Goal: Task Accomplishment & Management: Complete application form

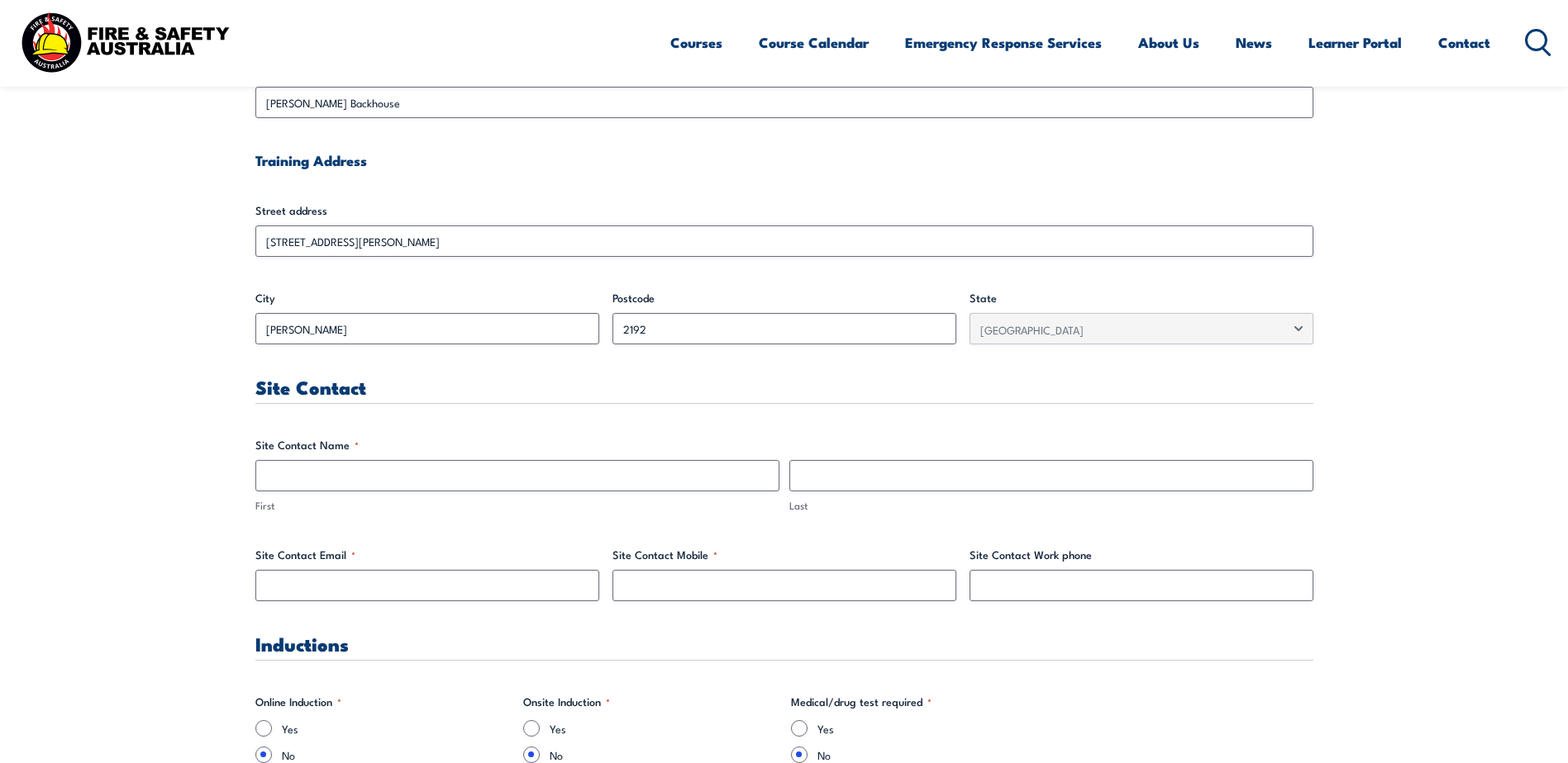
scroll to position [578, 0]
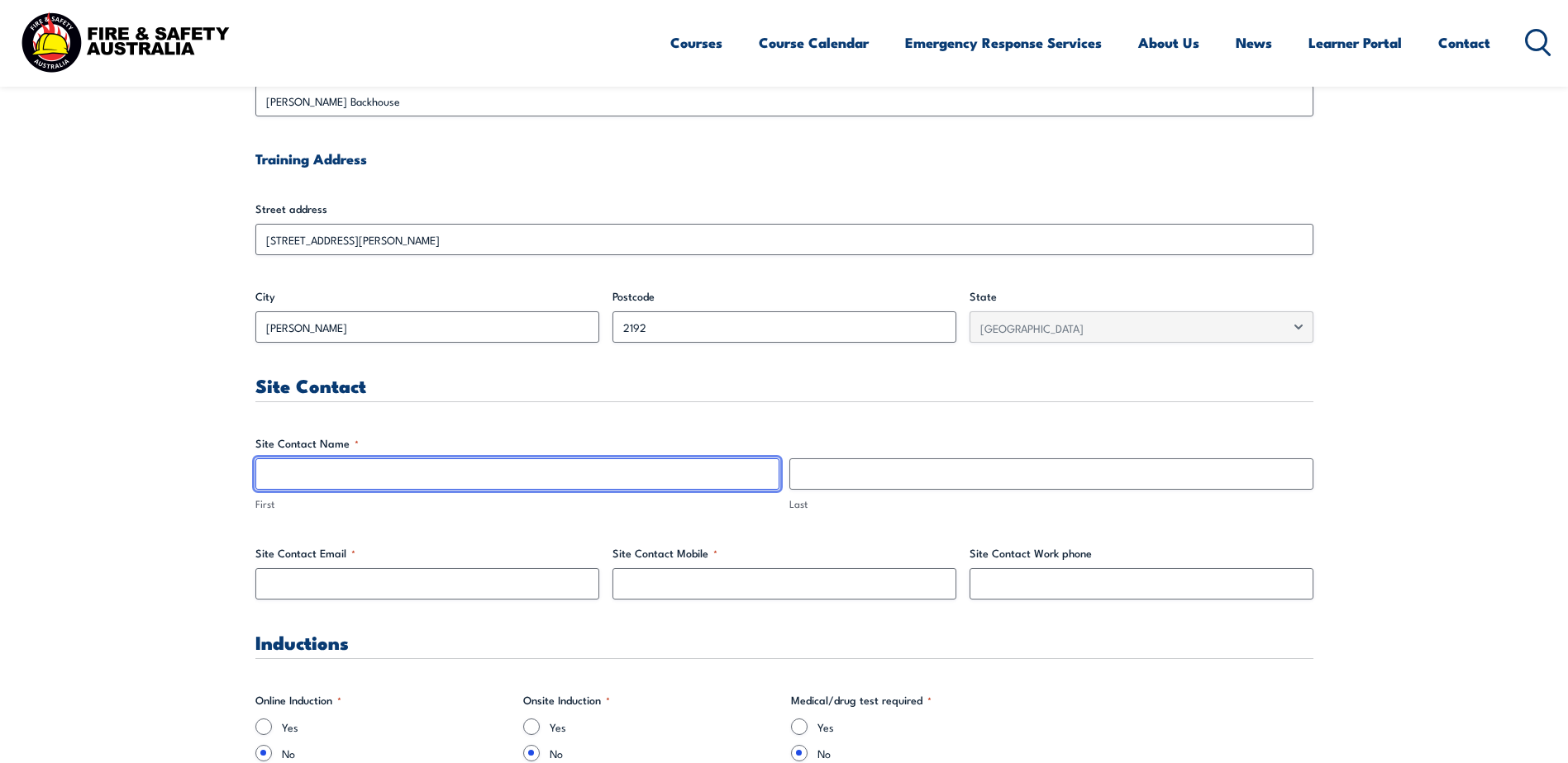
click at [404, 471] on input "First" at bounding box center [517, 474] width 524 height 31
type input "[PERSON_NAME]"
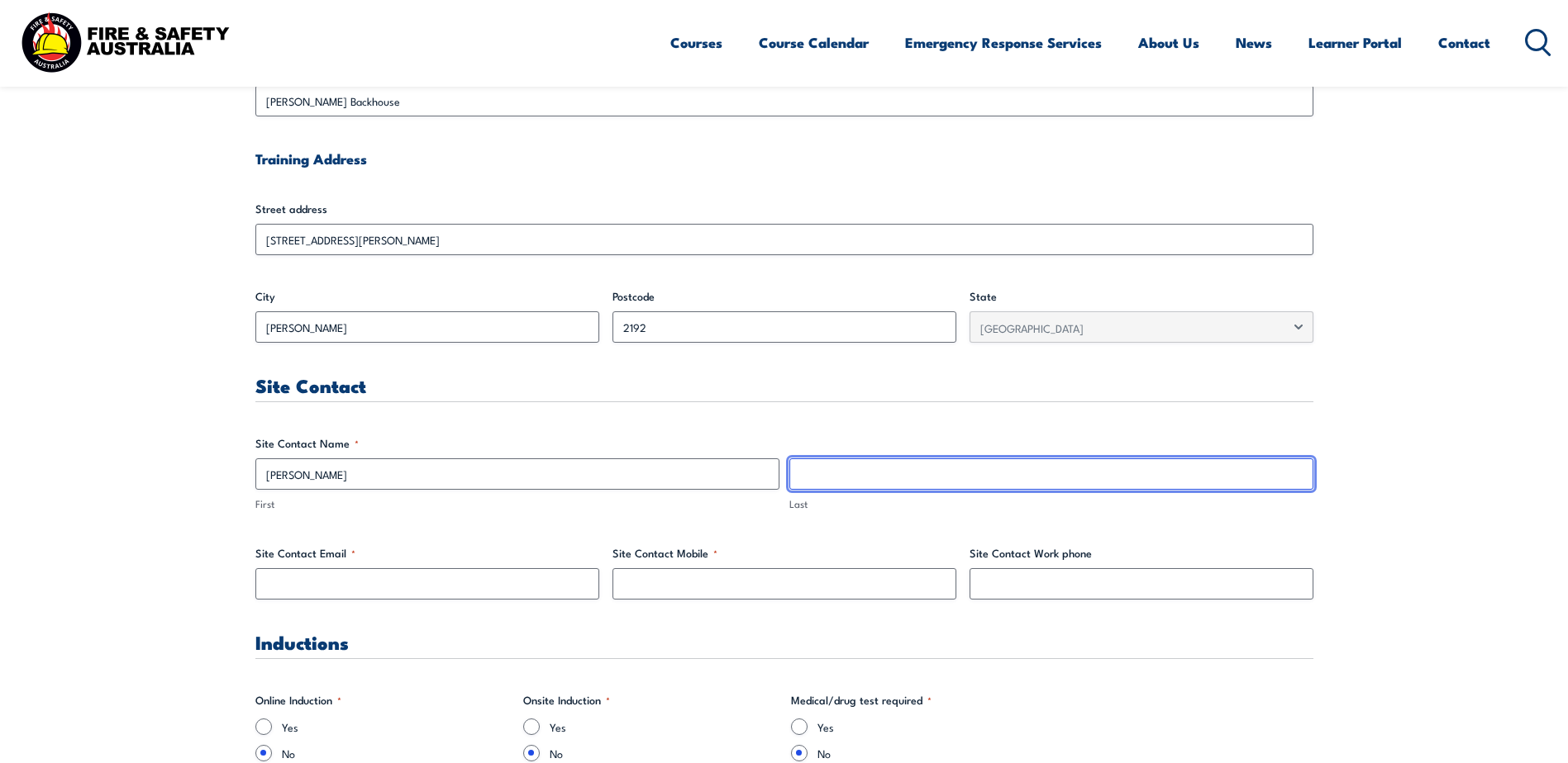
type input "[PERSON_NAME] Backhouse"
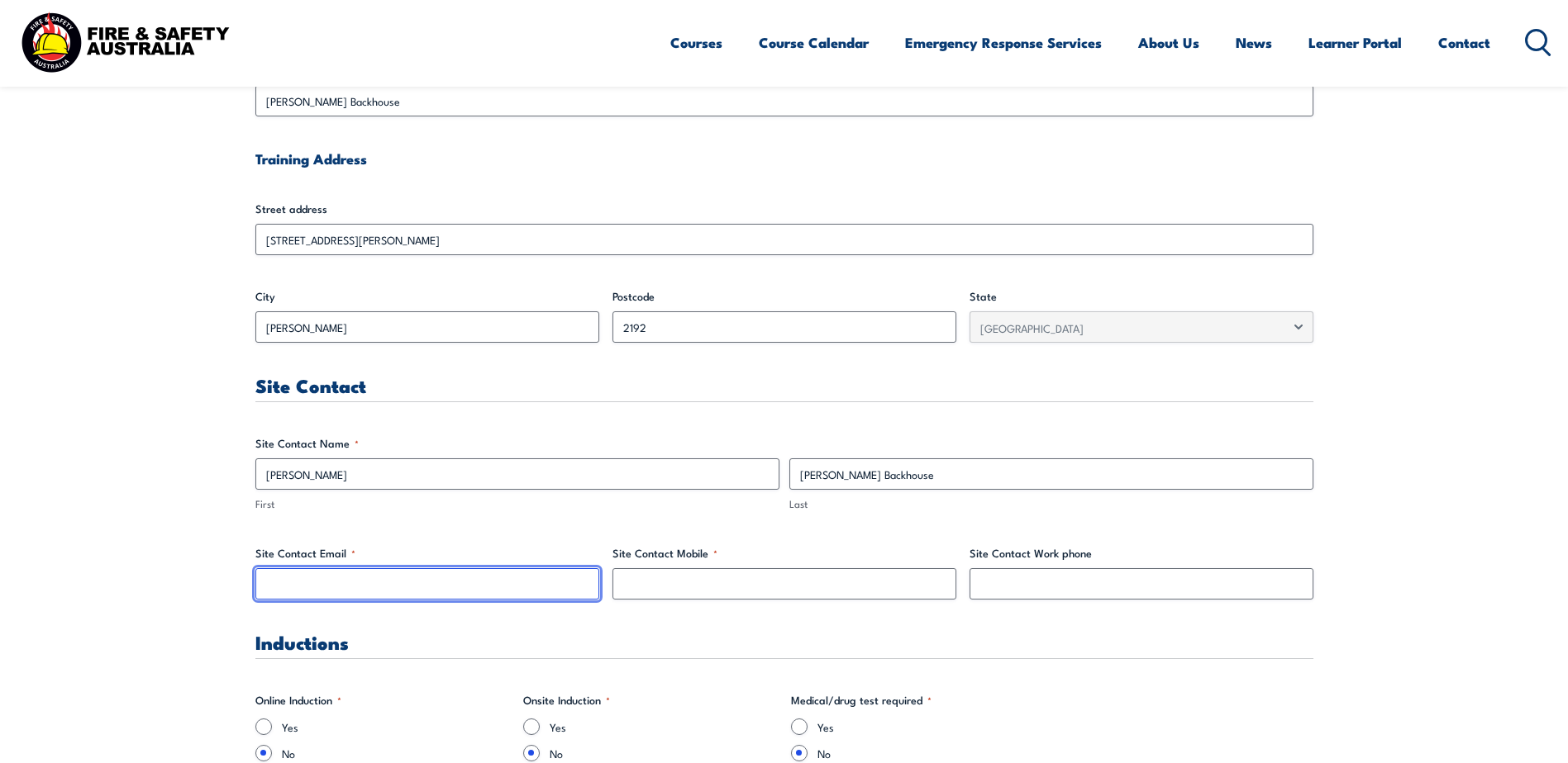
type input "[PERSON_NAME][EMAIL_ADDRESS][PERSON_NAME][DOMAIN_NAME]"
type input "97509344"
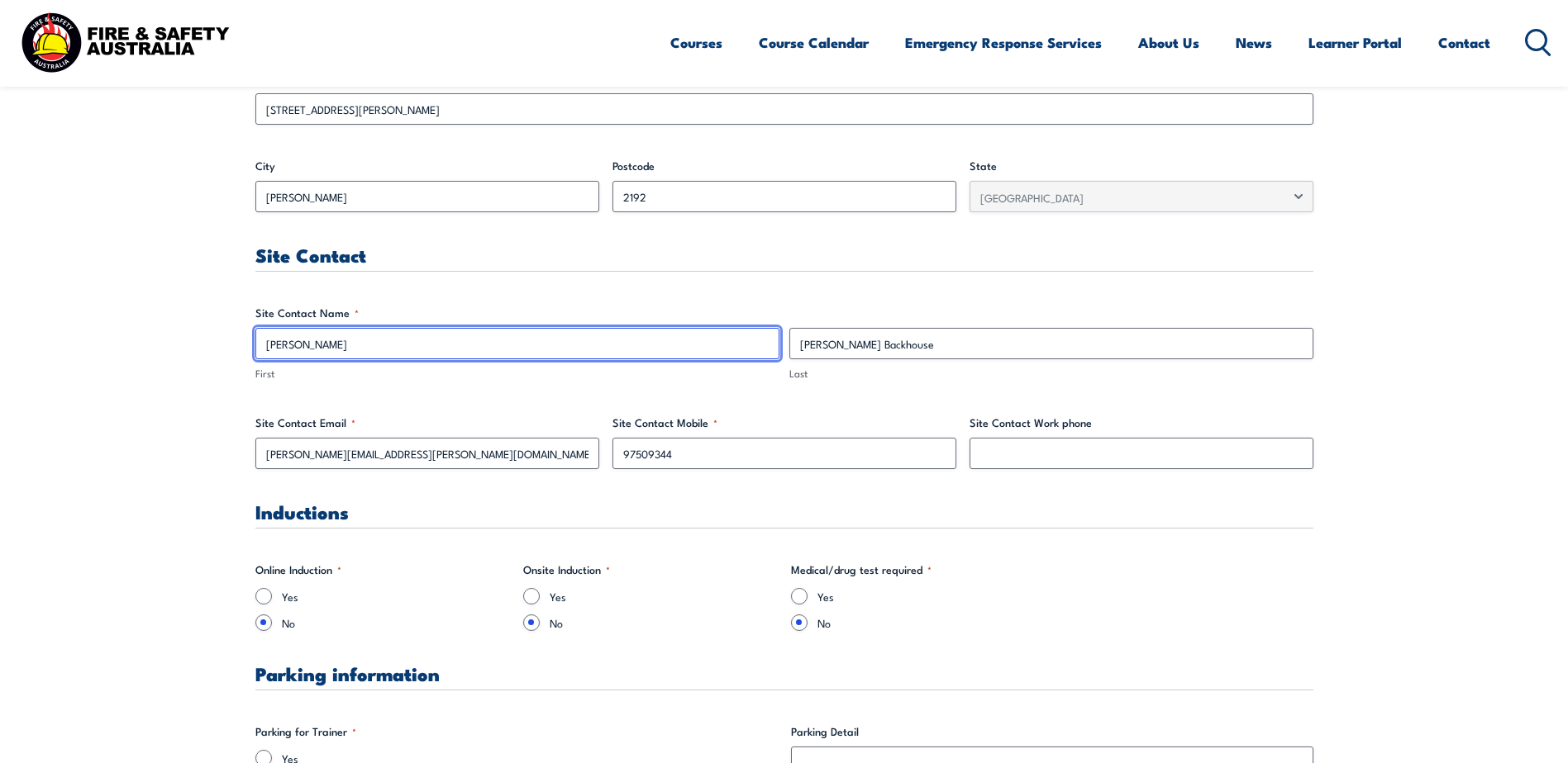
scroll to position [826, 0]
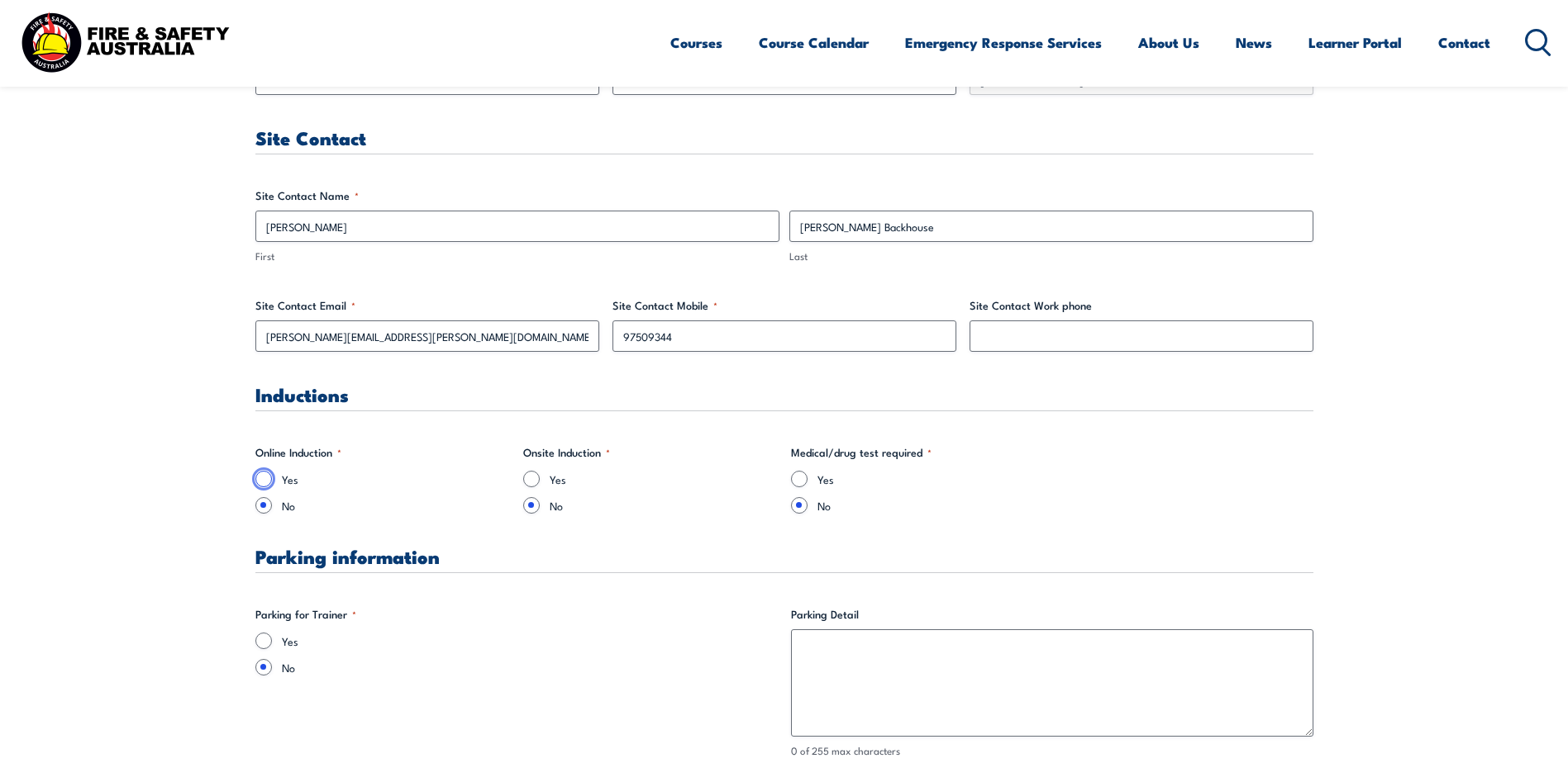
click at [267, 479] on input "Yes" at bounding box center [263, 478] width 16 height 16
radio input "true"
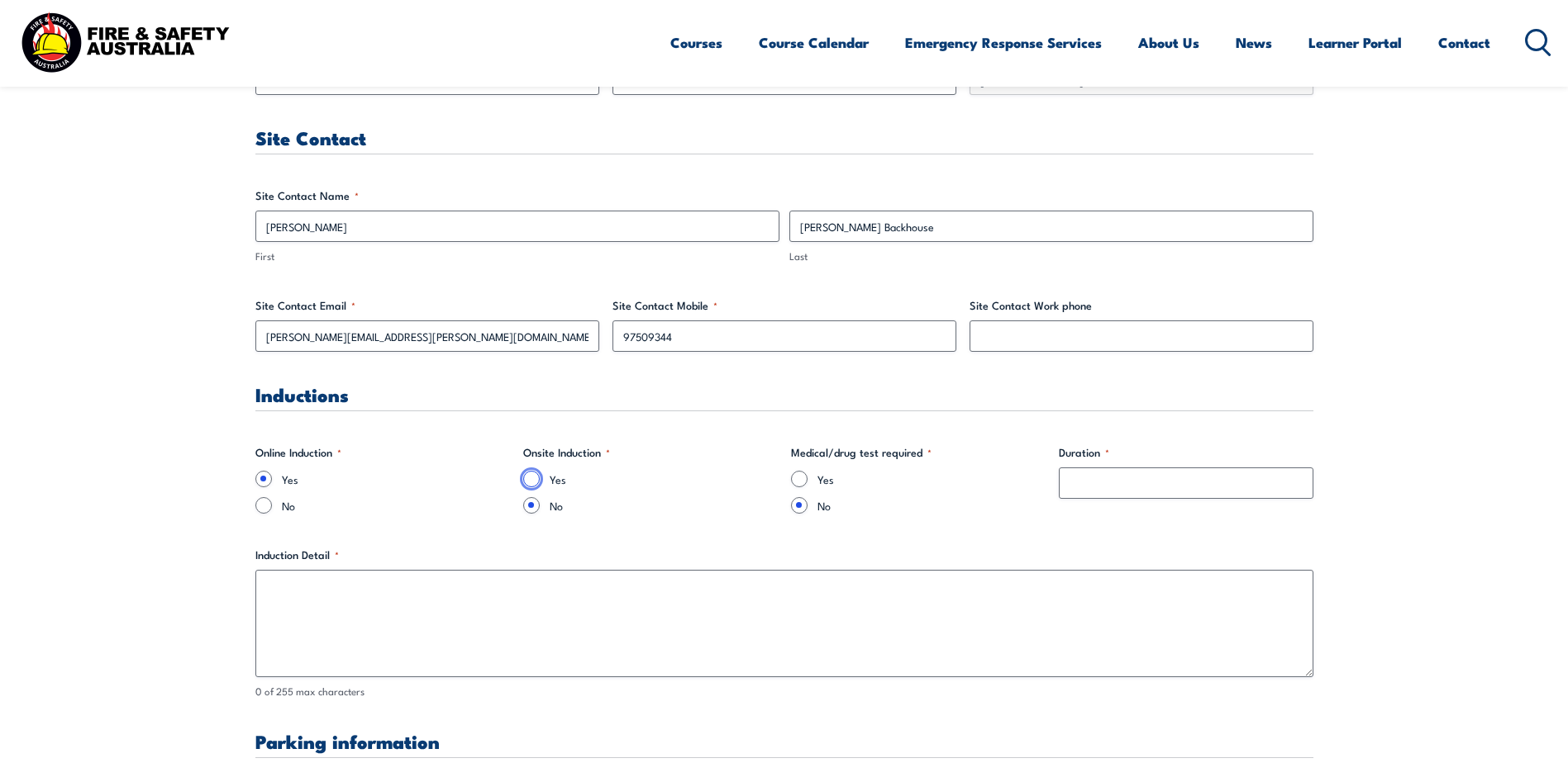
click at [537, 482] on input "Yes" at bounding box center [531, 478] width 16 height 16
radio input "true"
click at [1126, 488] on input "Duration *" at bounding box center [1186, 483] width 254 height 31
click at [262, 513] on input "No" at bounding box center [263, 505] width 16 height 16
radio input "true"
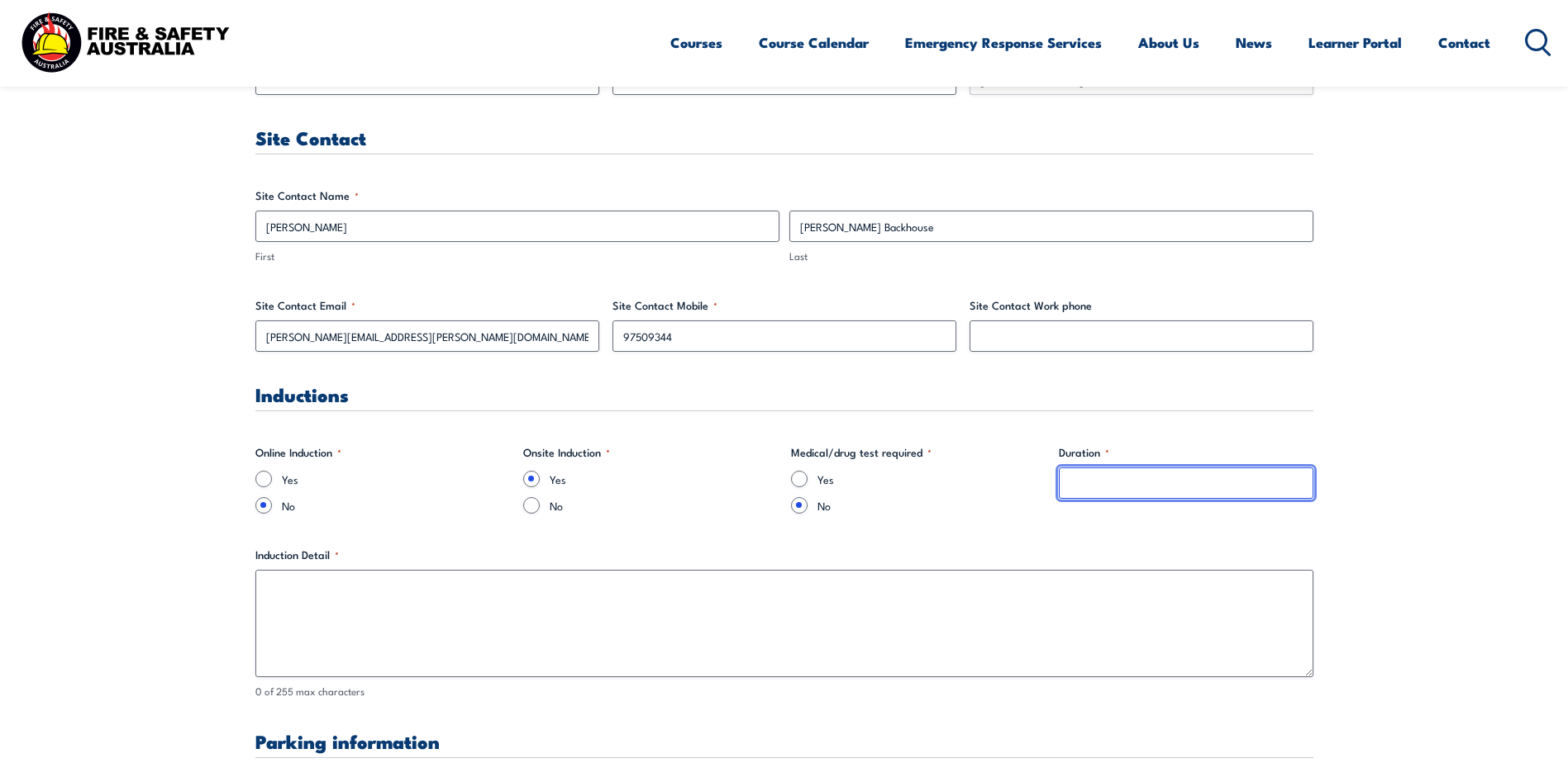
click at [1079, 486] on input "Duration *" at bounding box center [1186, 483] width 254 height 31
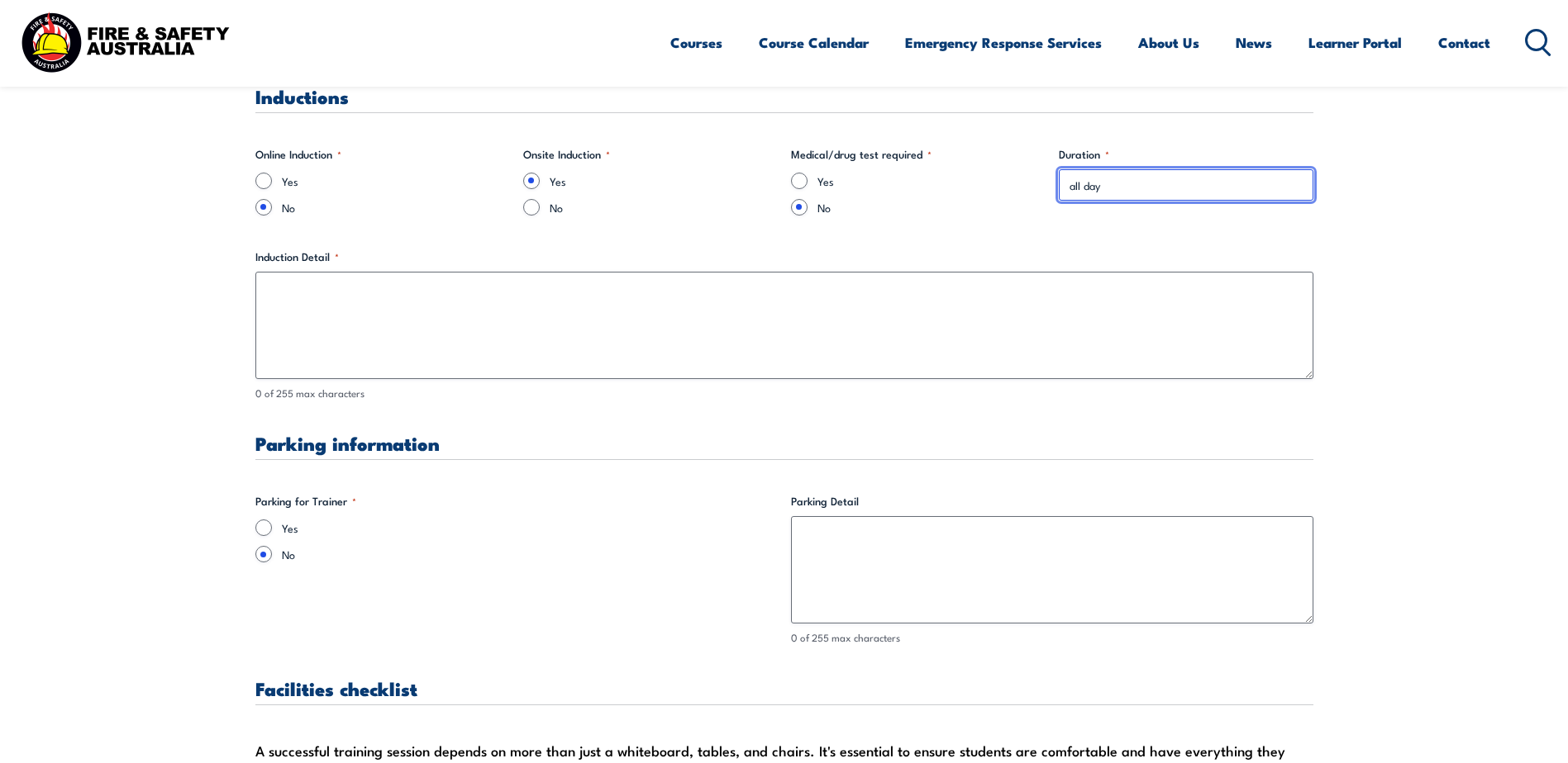
scroll to position [1156, 0]
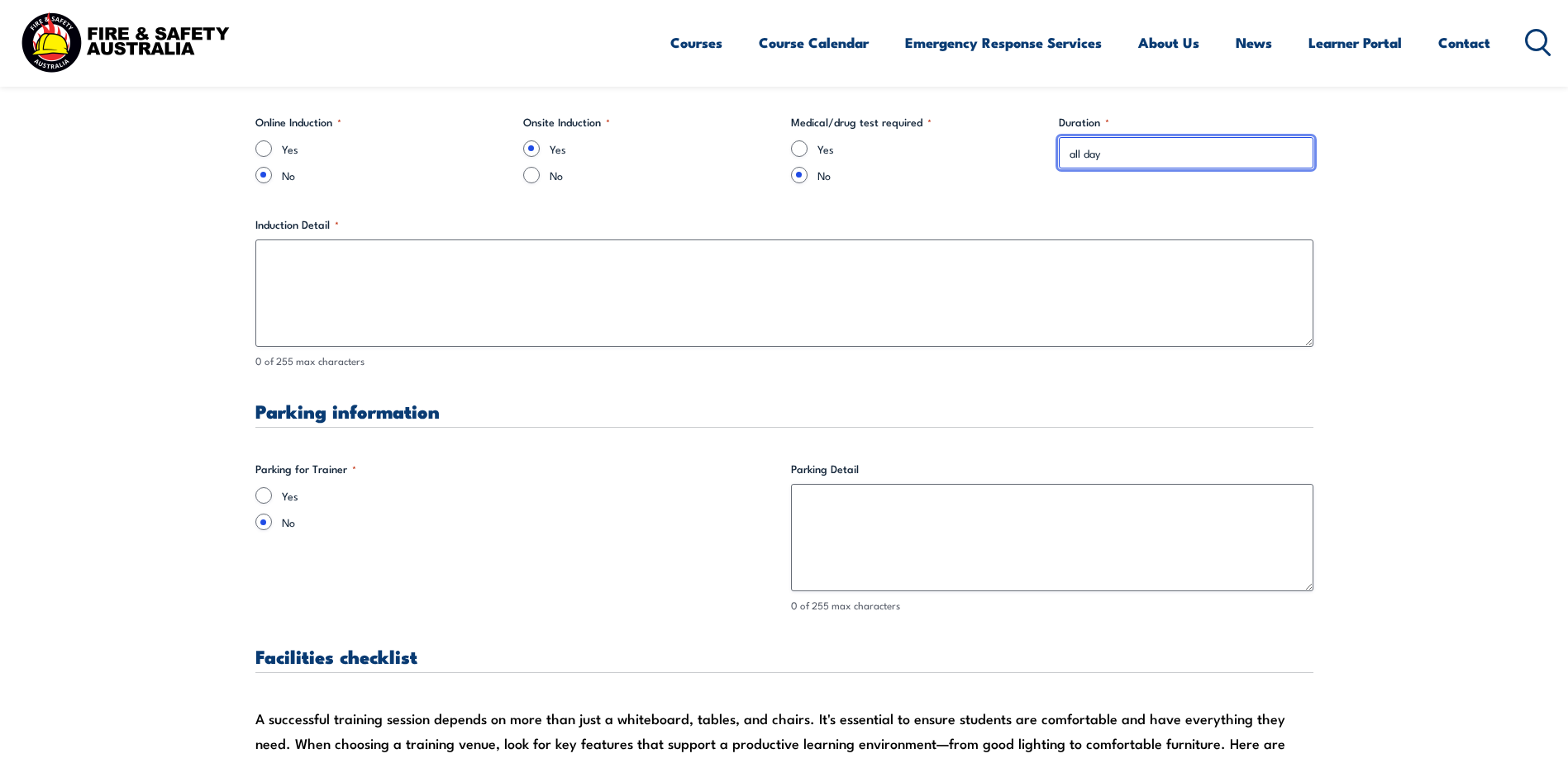
type input "all day"
click at [266, 490] on input "Yes" at bounding box center [263, 495] width 16 height 16
radio input "true"
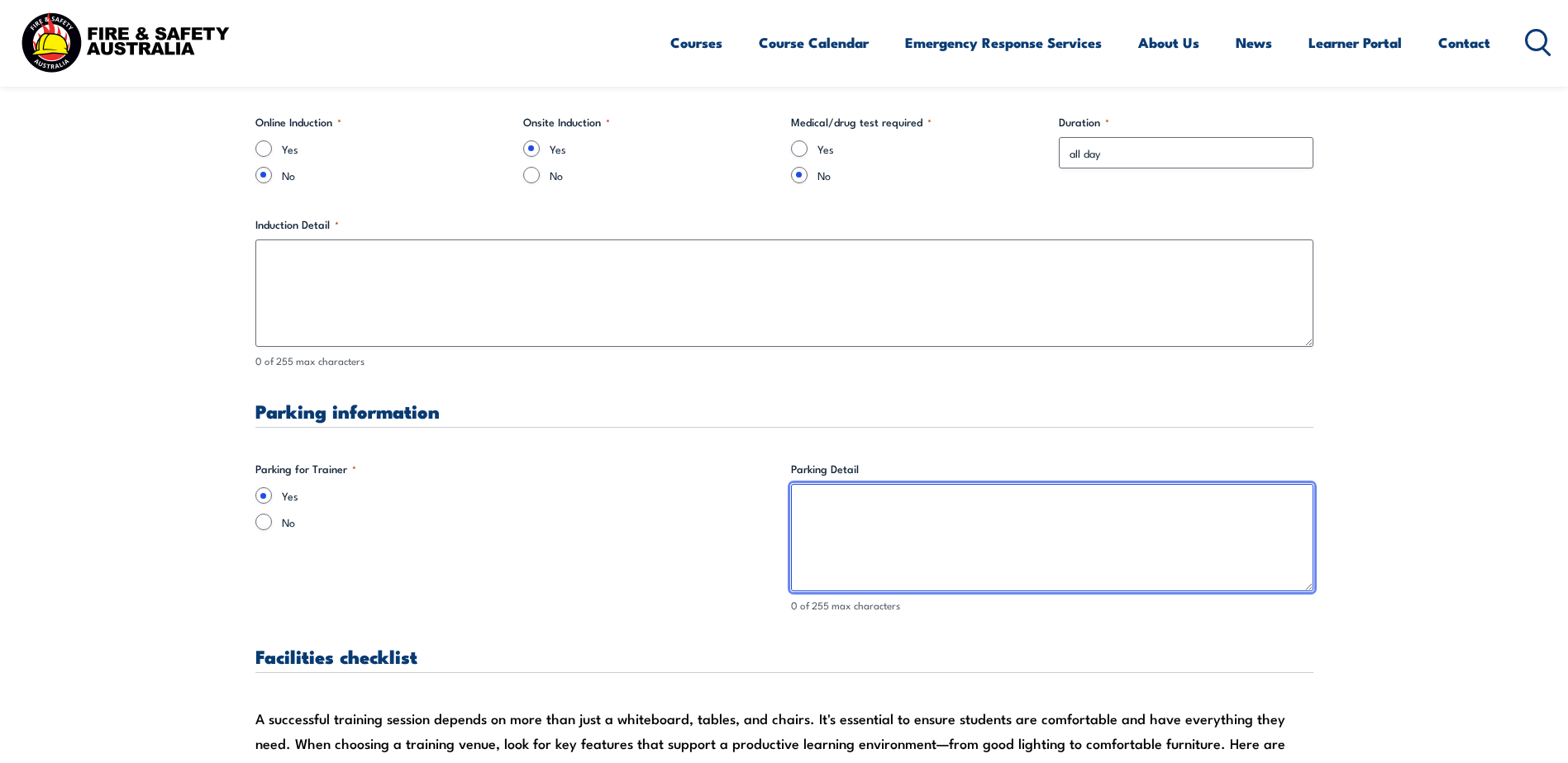
click at [829, 506] on textarea "Parking Detail" at bounding box center [1052, 537] width 522 height 108
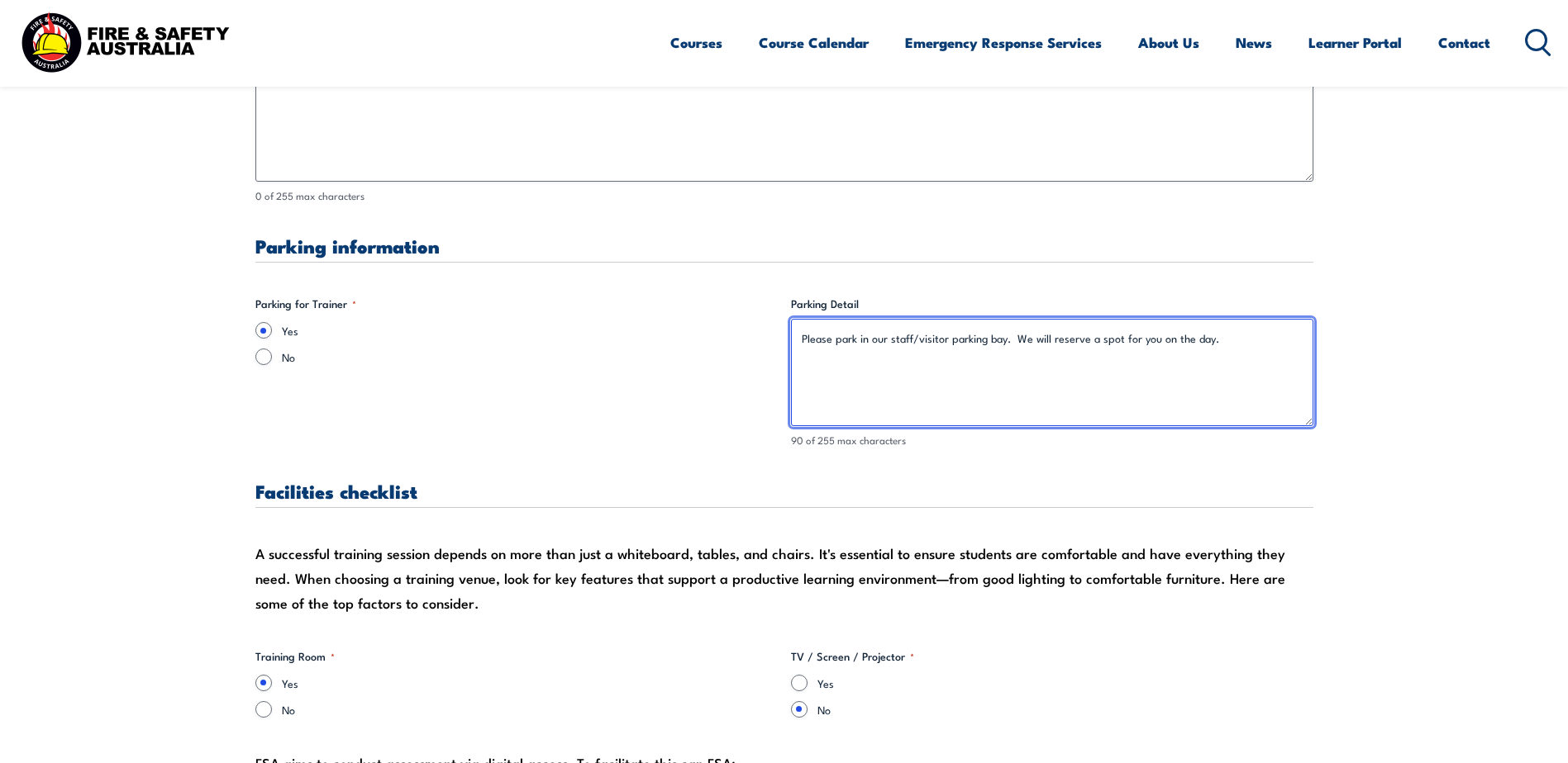
scroll to position [1487, 0]
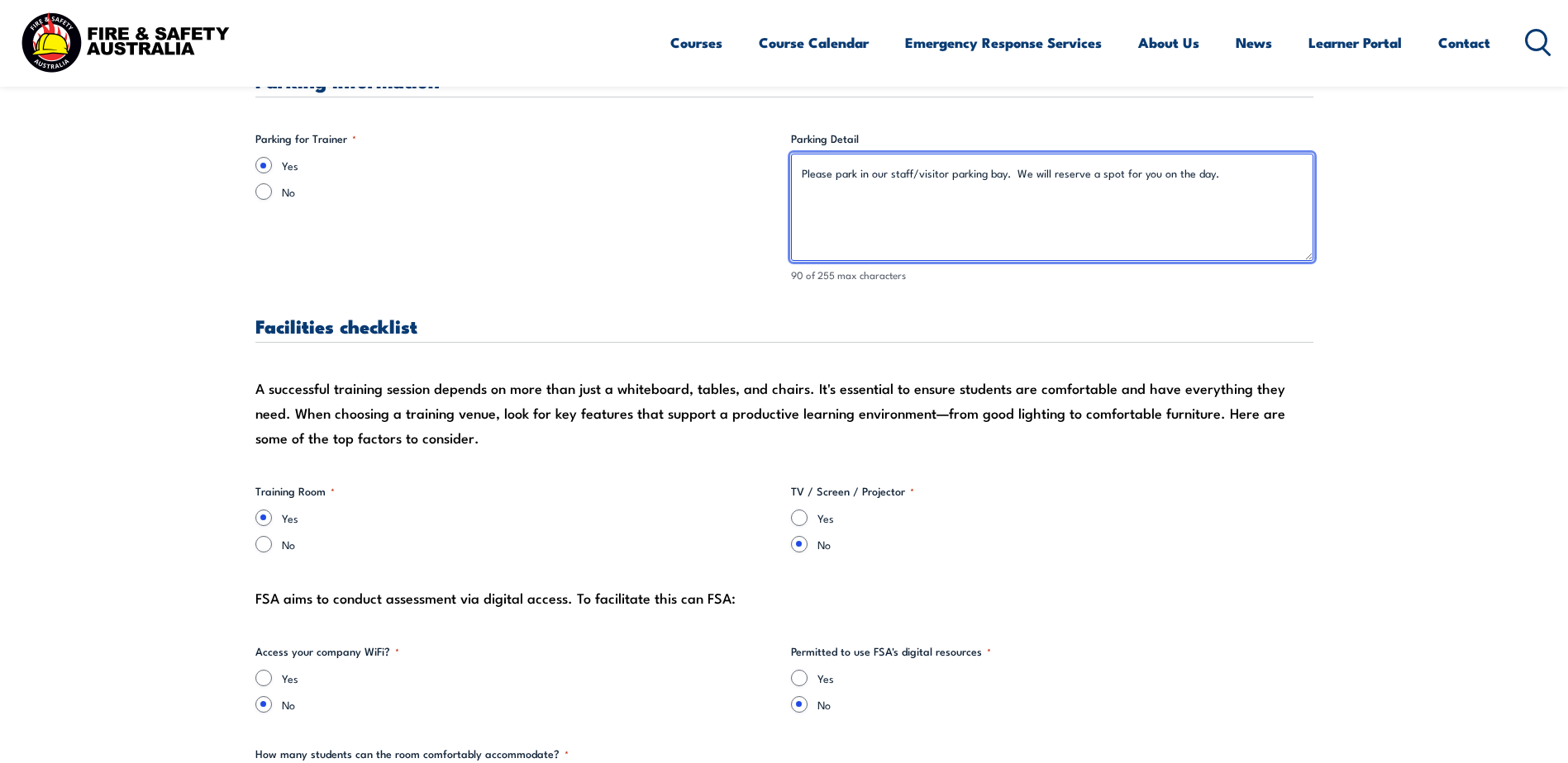
type textarea "Please park in our staff/visitor parking bay. We will reserve a spot for you on…"
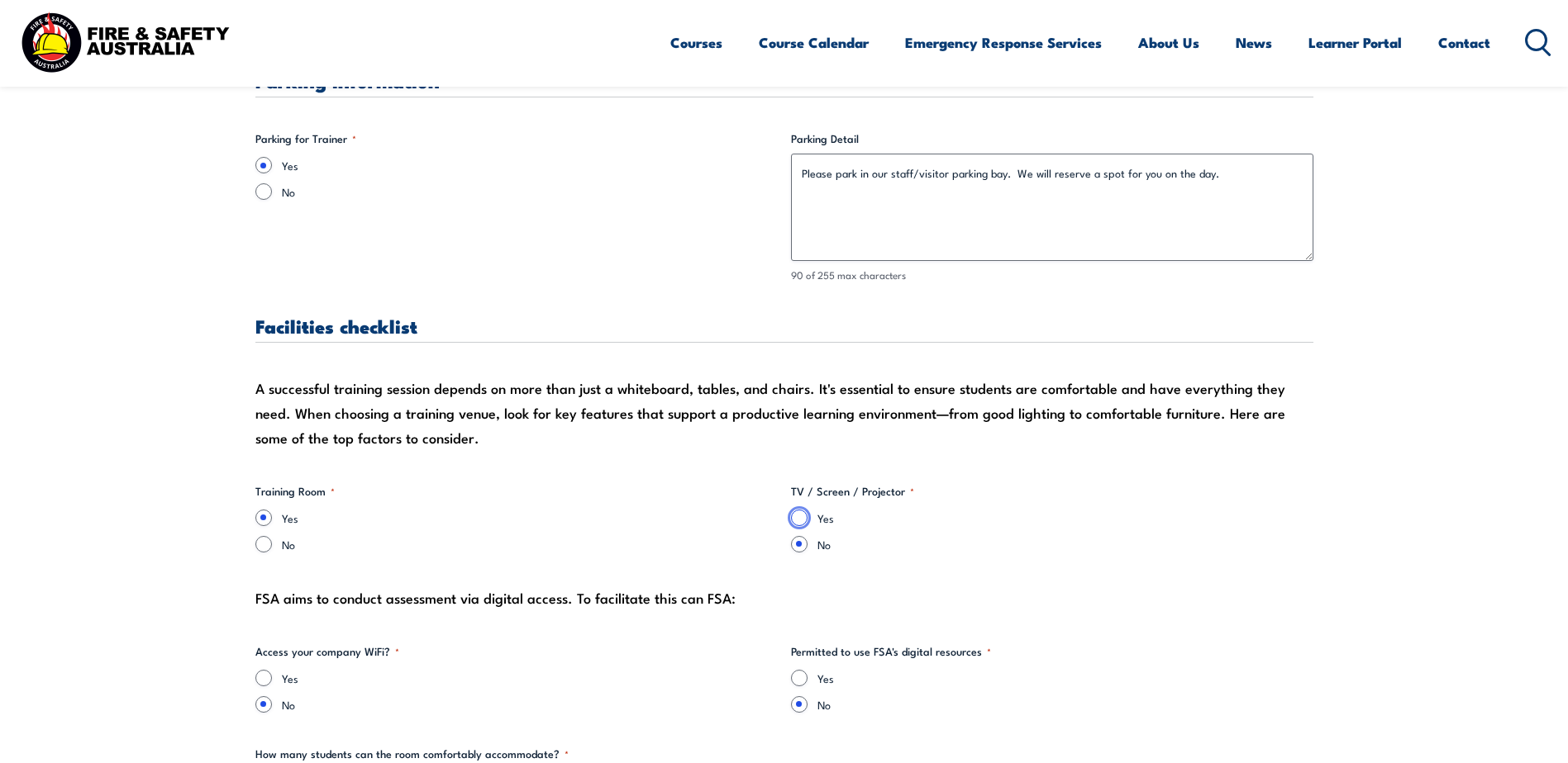
click at [805, 521] on input "Yes" at bounding box center [799, 517] width 16 height 16
radio input "true"
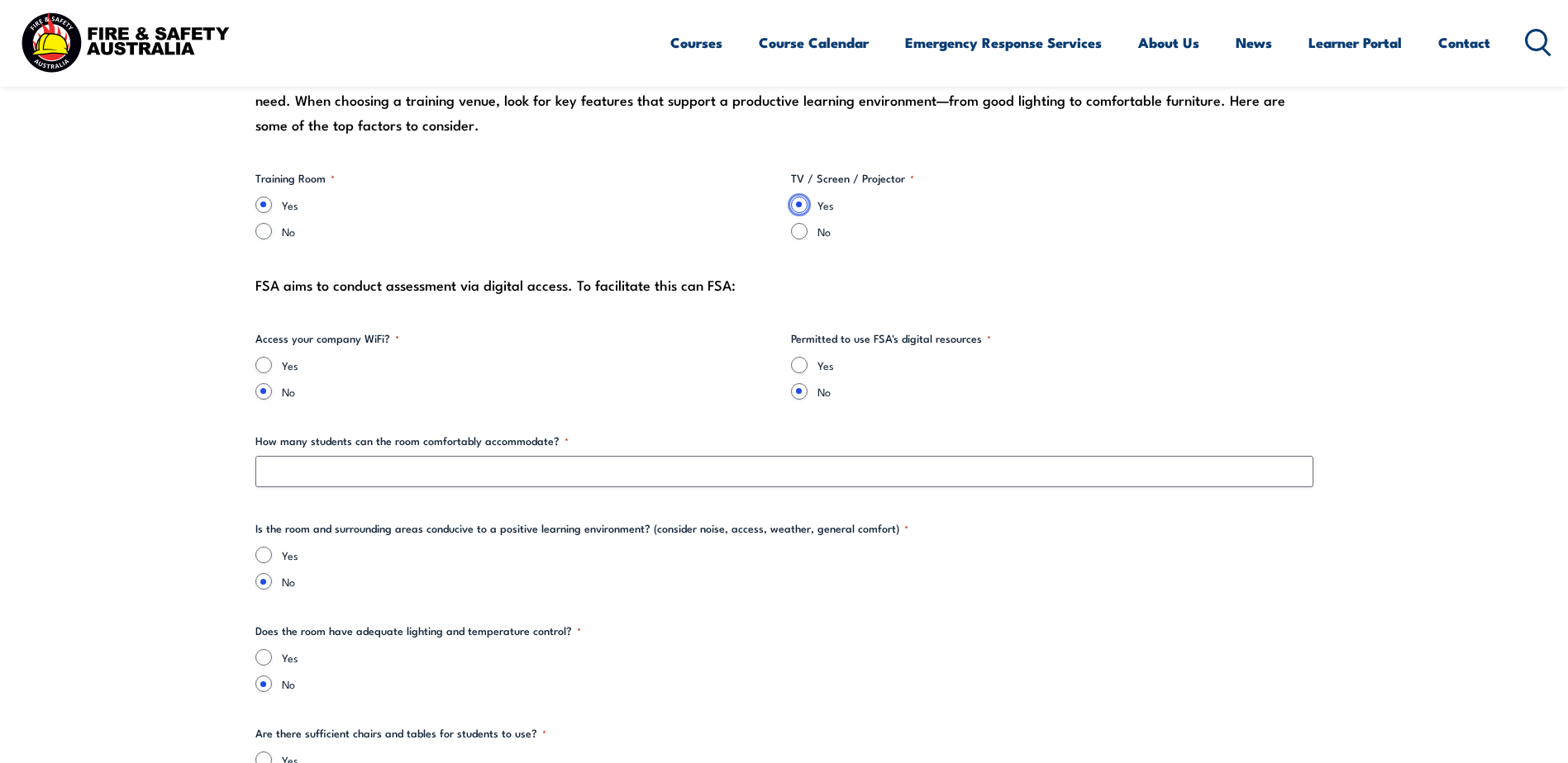
scroll to position [1818, 0]
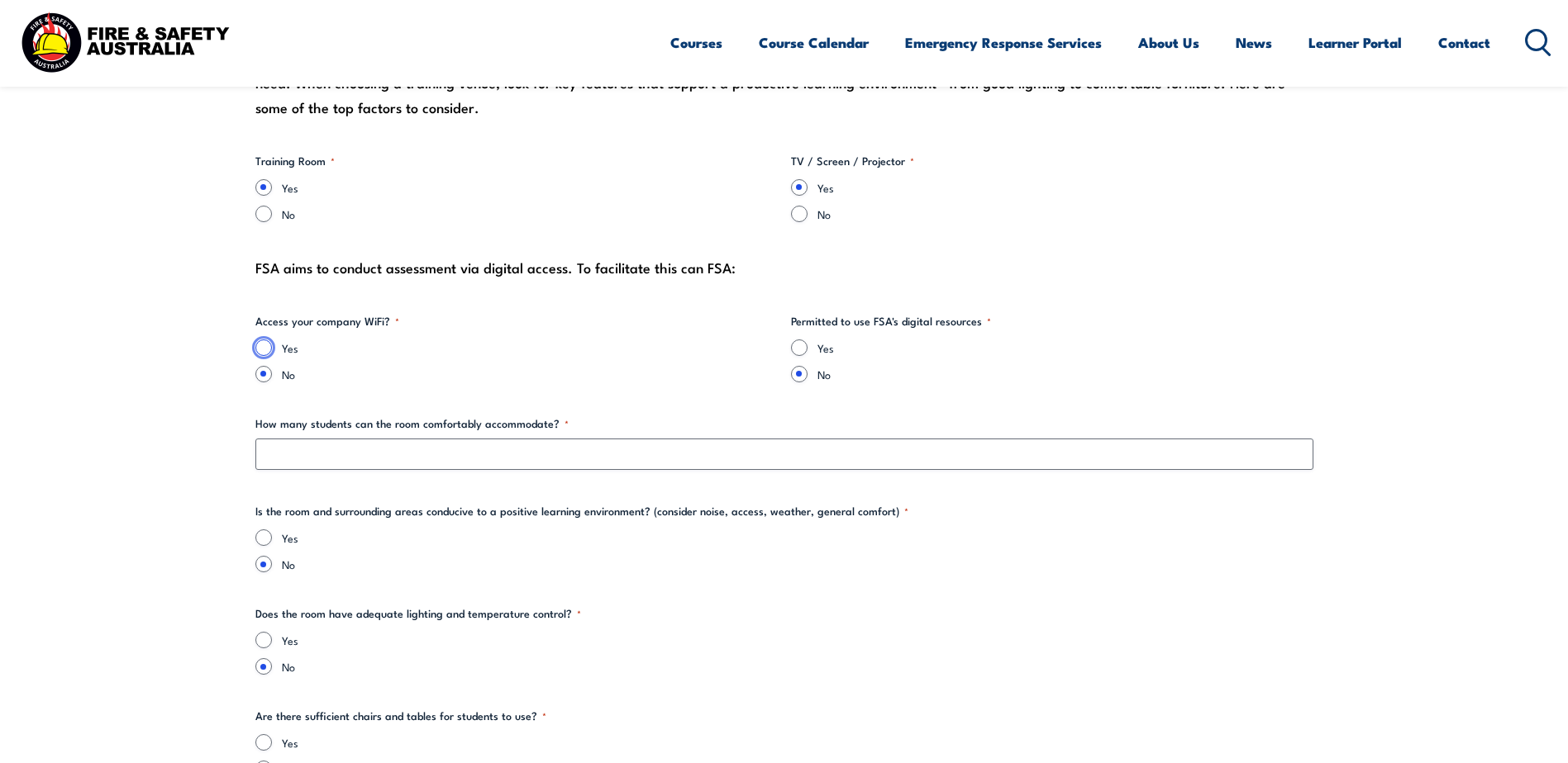
click at [271, 343] on input "Yes" at bounding box center [263, 347] width 16 height 16
radio input "true"
click at [801, 347] on input "Yes" at bounding box center [799, 347] width 16 height 16
radio input "true"
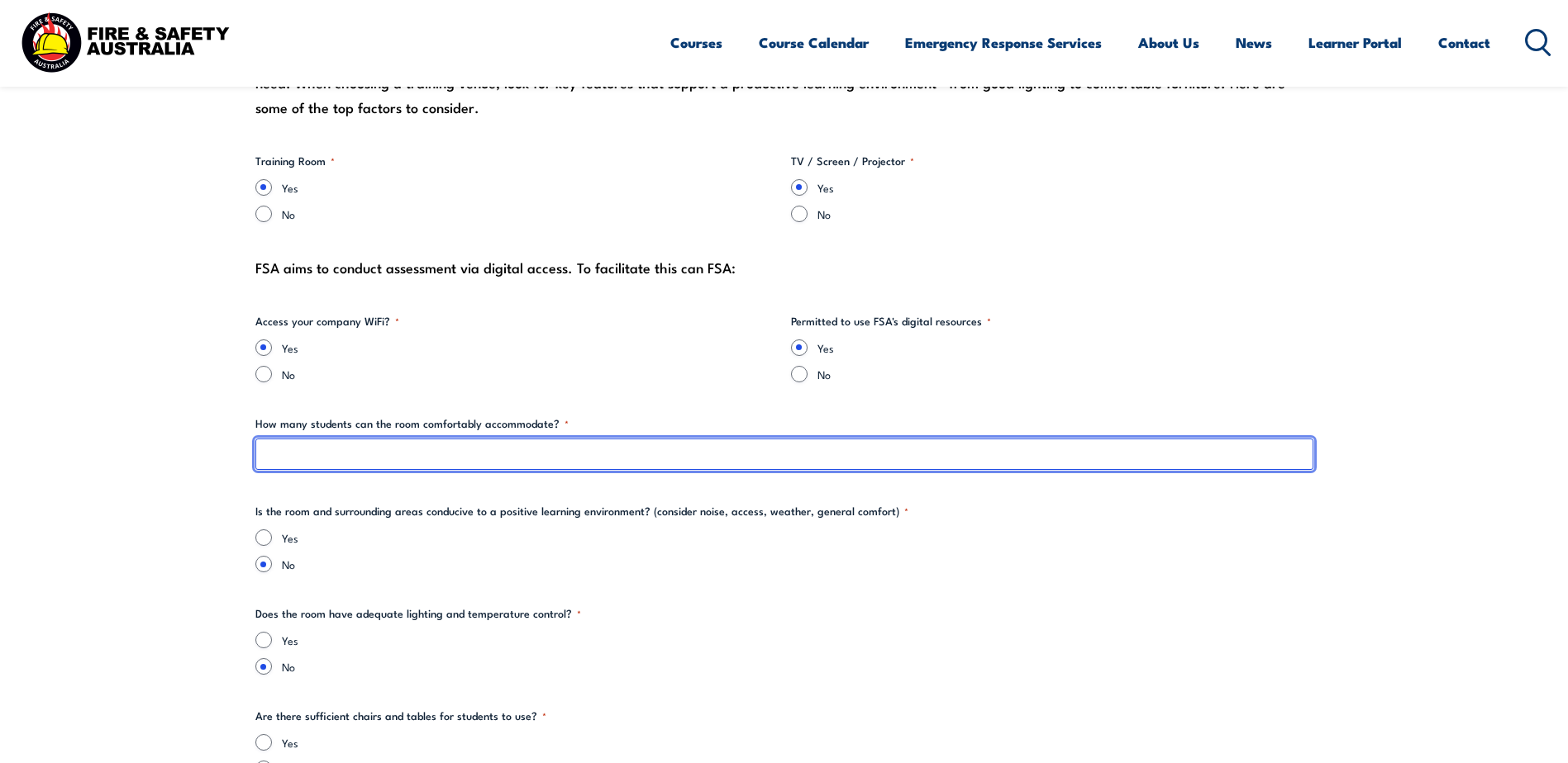
click at [439, 444] on input "How many students can the room comfortably accommodate? *" at bounding box center [784, 454] width 1057 height 31
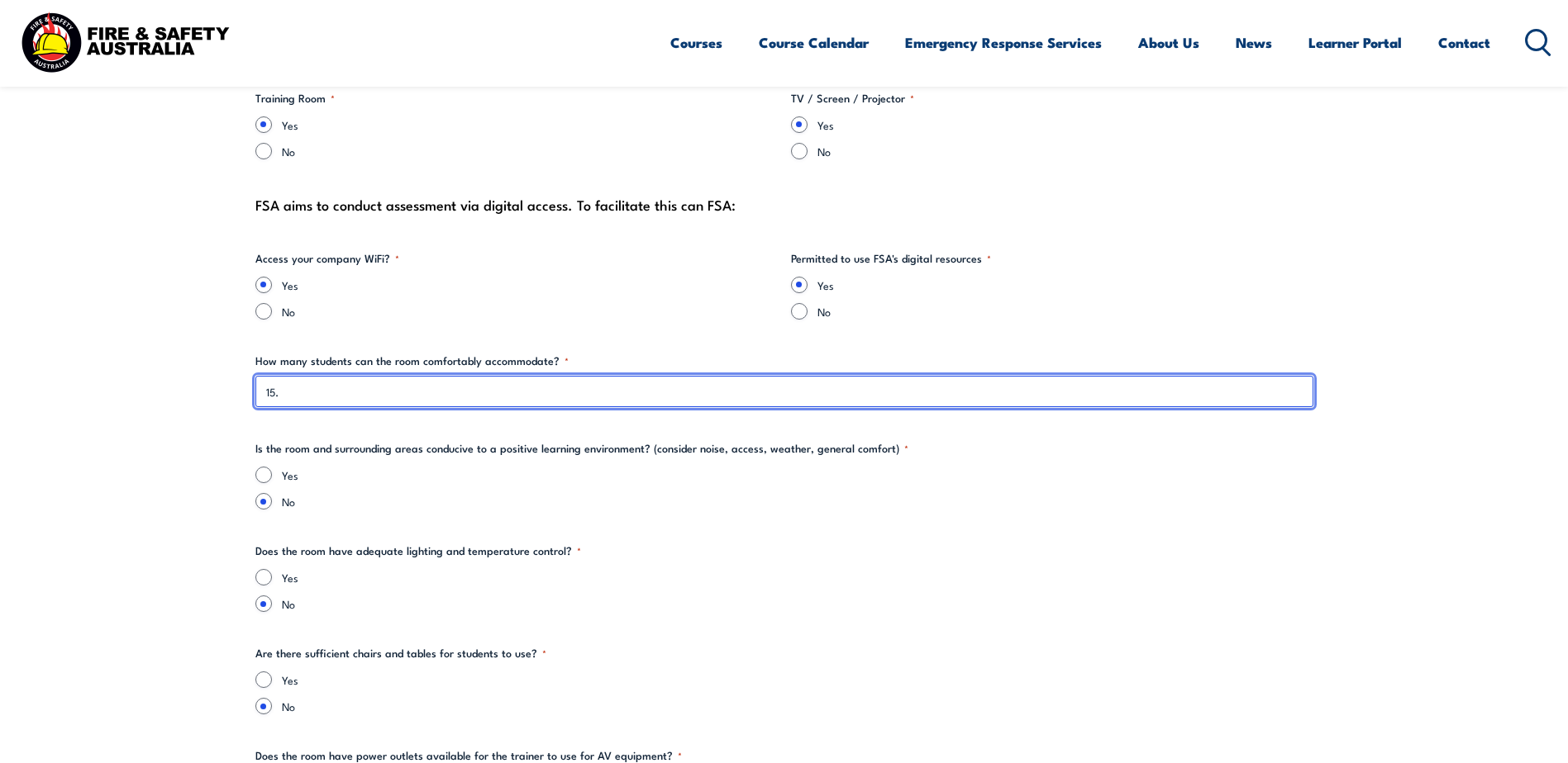
scroll to position [1983, 0]
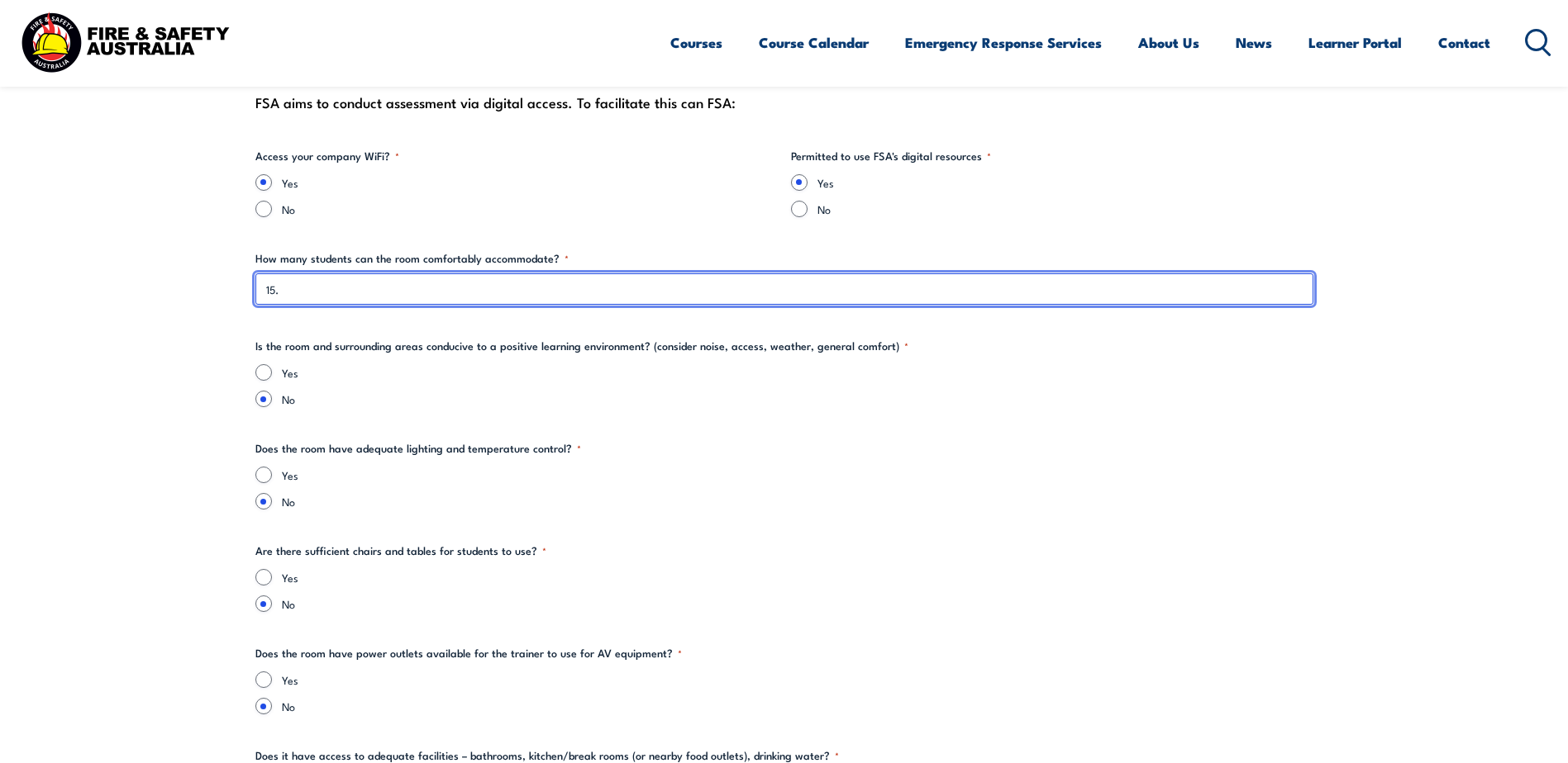
type input "15."
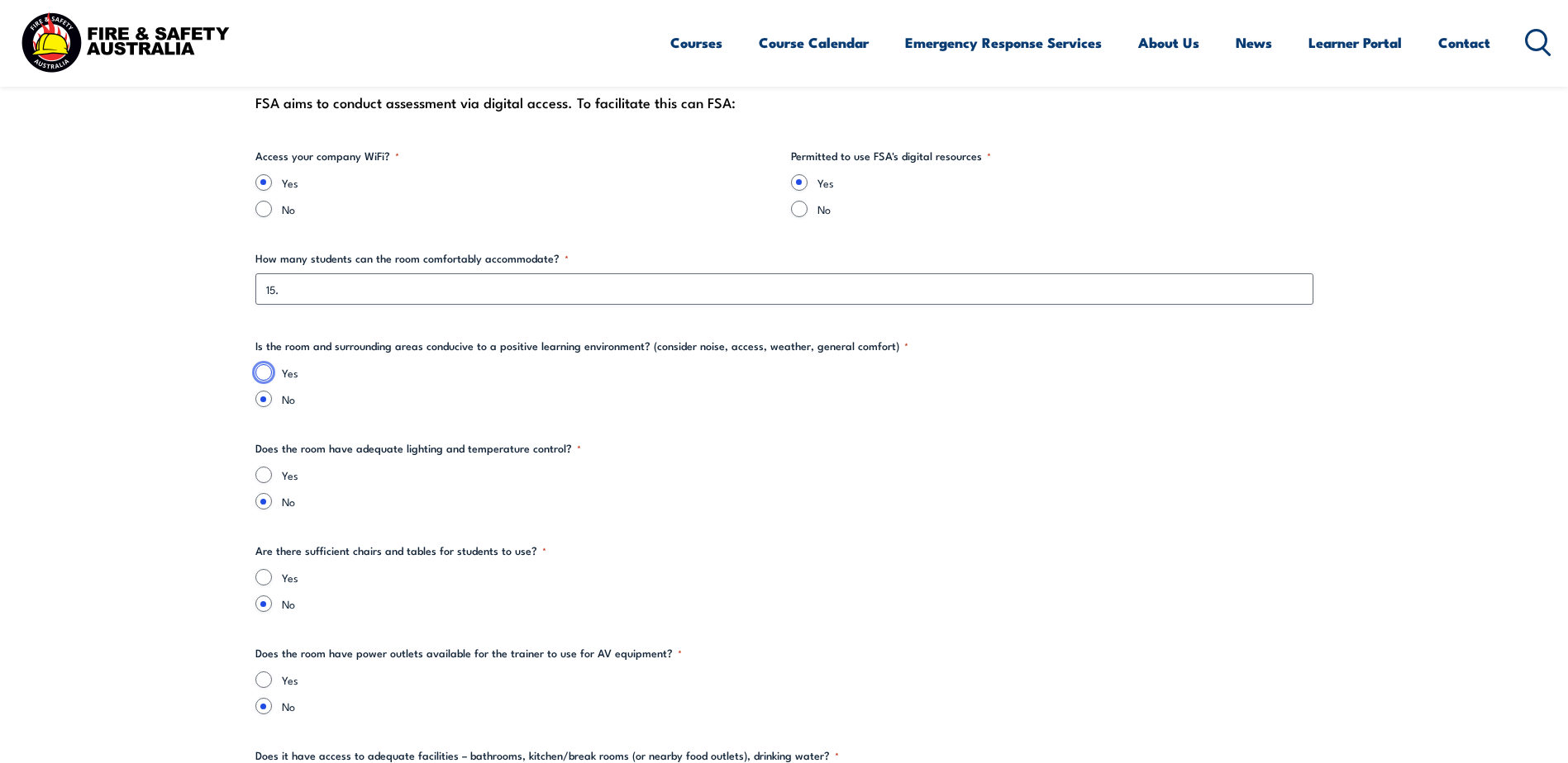
click at [262, 370] on input "Yes" at bounding box center [263, 372] width 16 height 16
radio input "true"
click at [258, 473] on input "Yes" at bounding box center [263, 475] width 16 height 16
radio input "true"
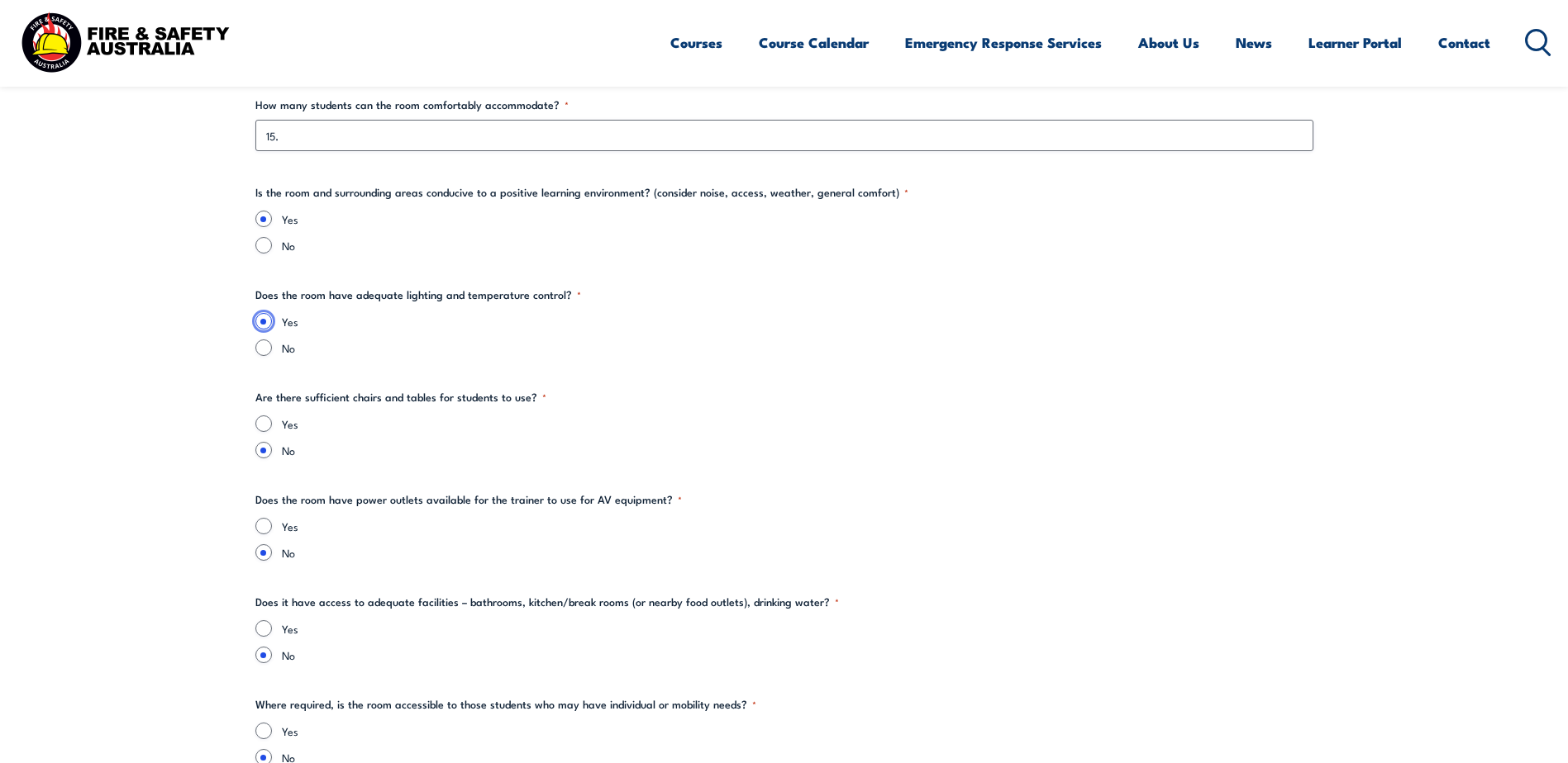
scroll to position [2148, 0]
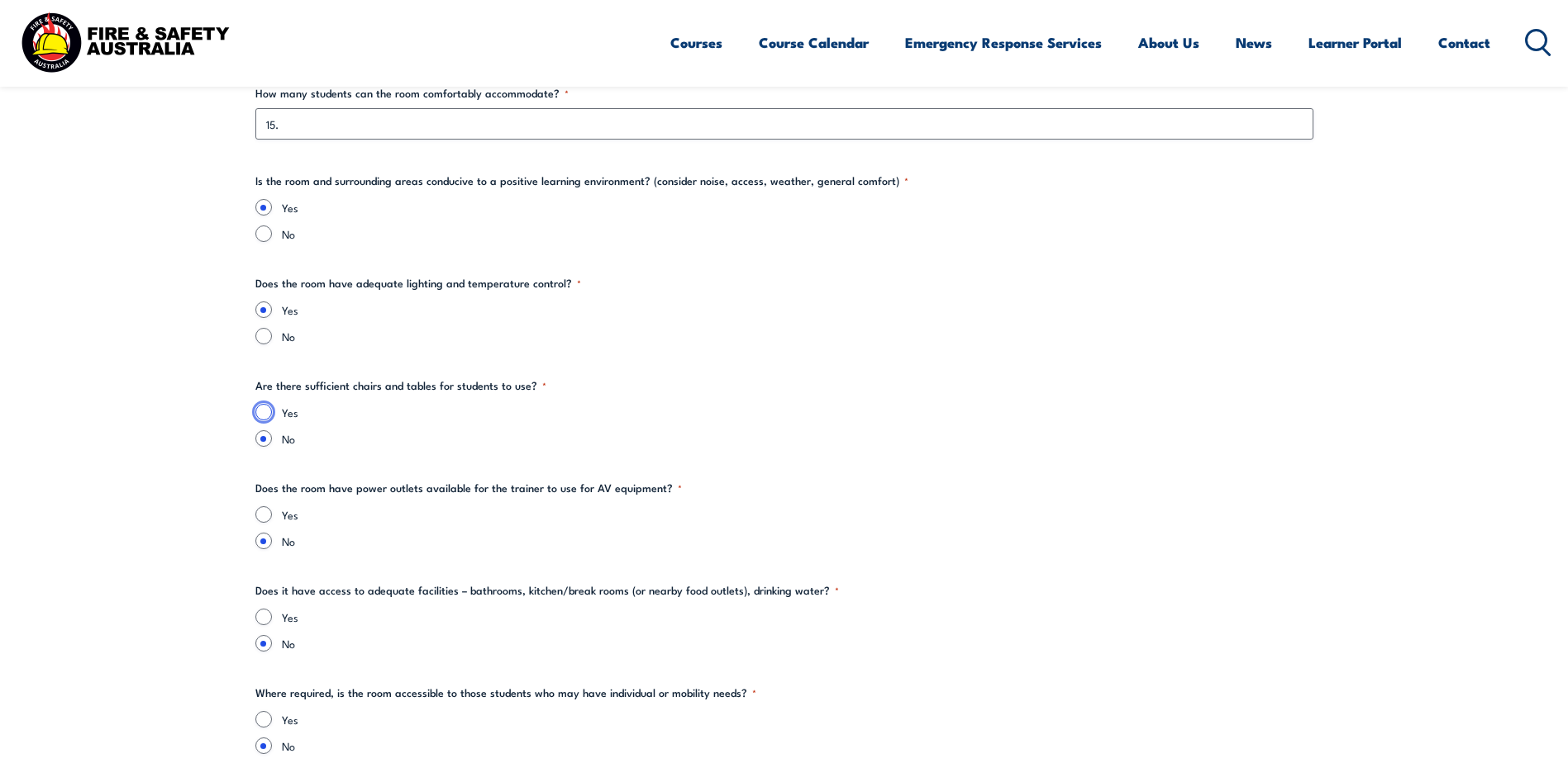
click at [264, 404] on input "Yes" at bounding box center [263, 412] width 16 height 16
radio input "true"
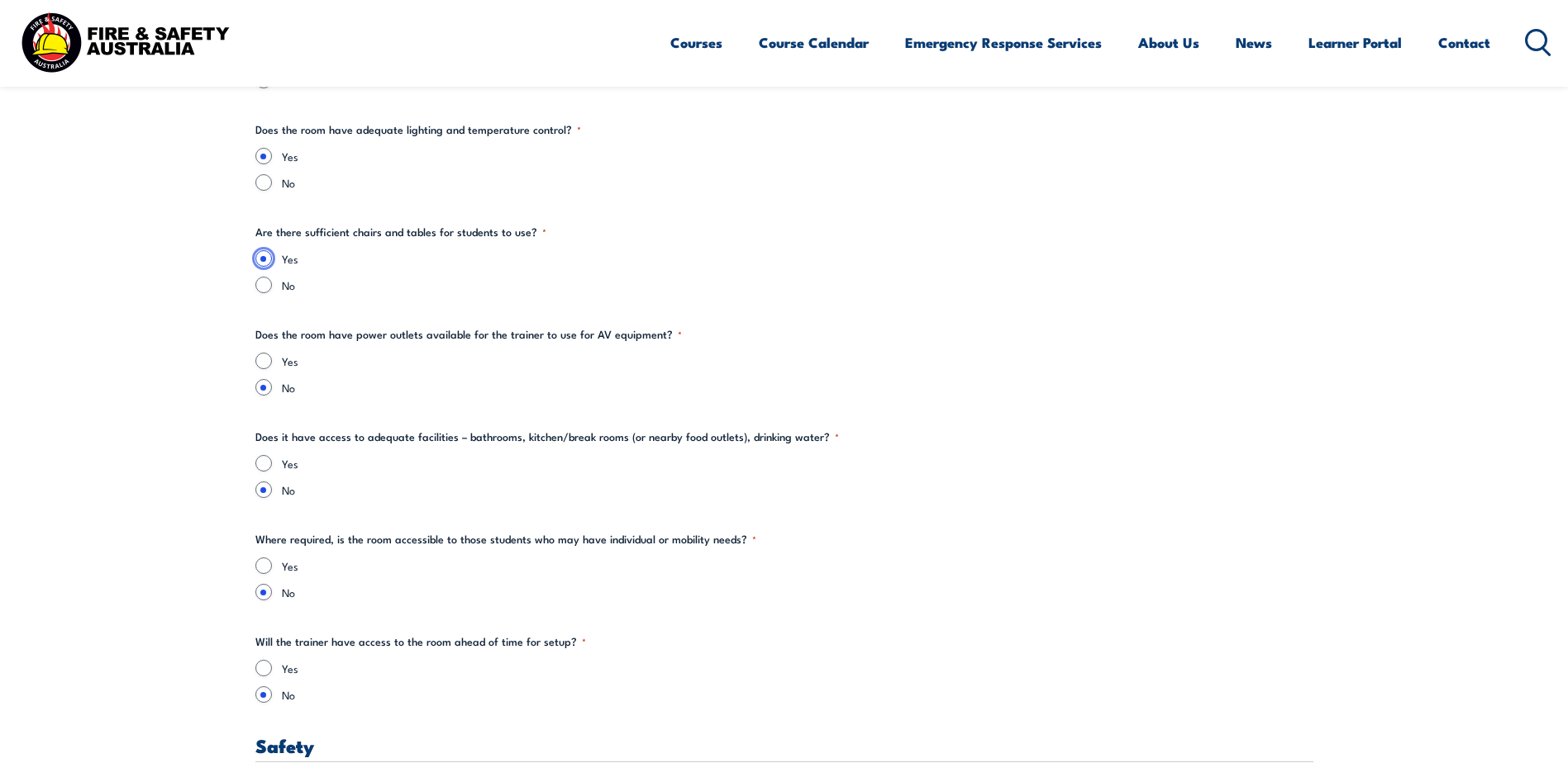
scroll to position [2313, 0]
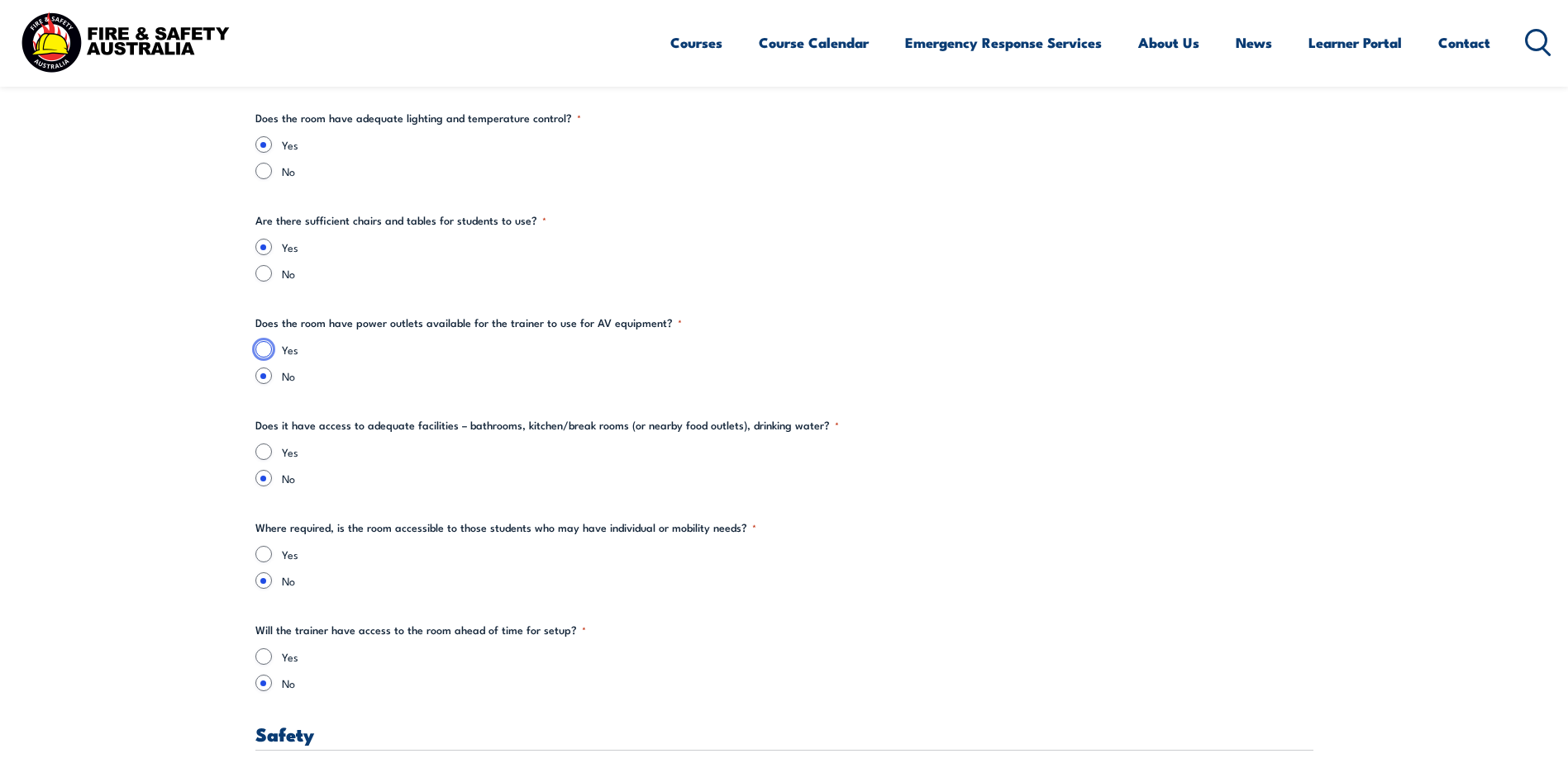
click at [266, 344] on input "Yes" at bounding box center [263, 348] width 16 height 16
radio input "true"
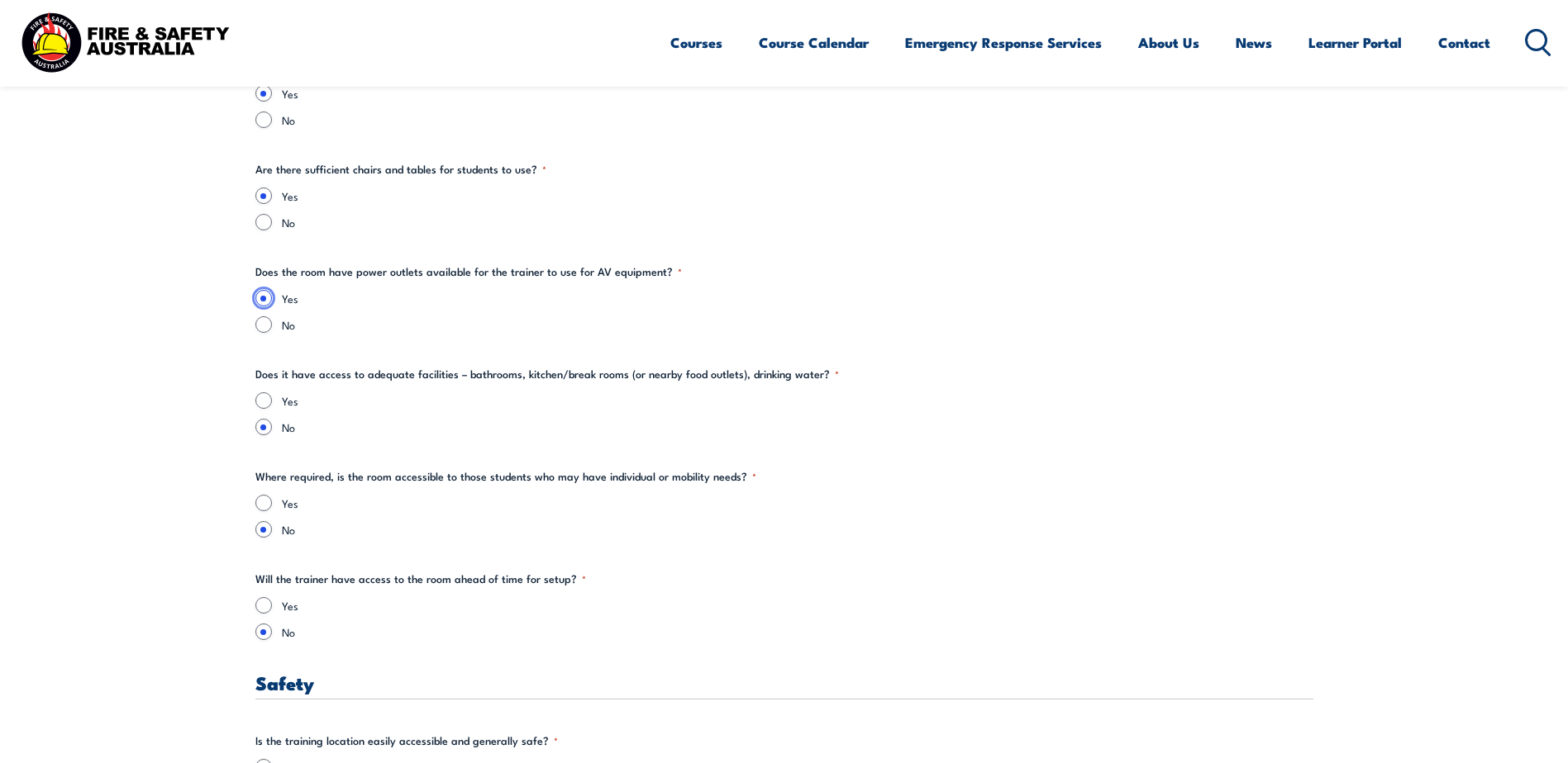
scroll to position [2396, 0]
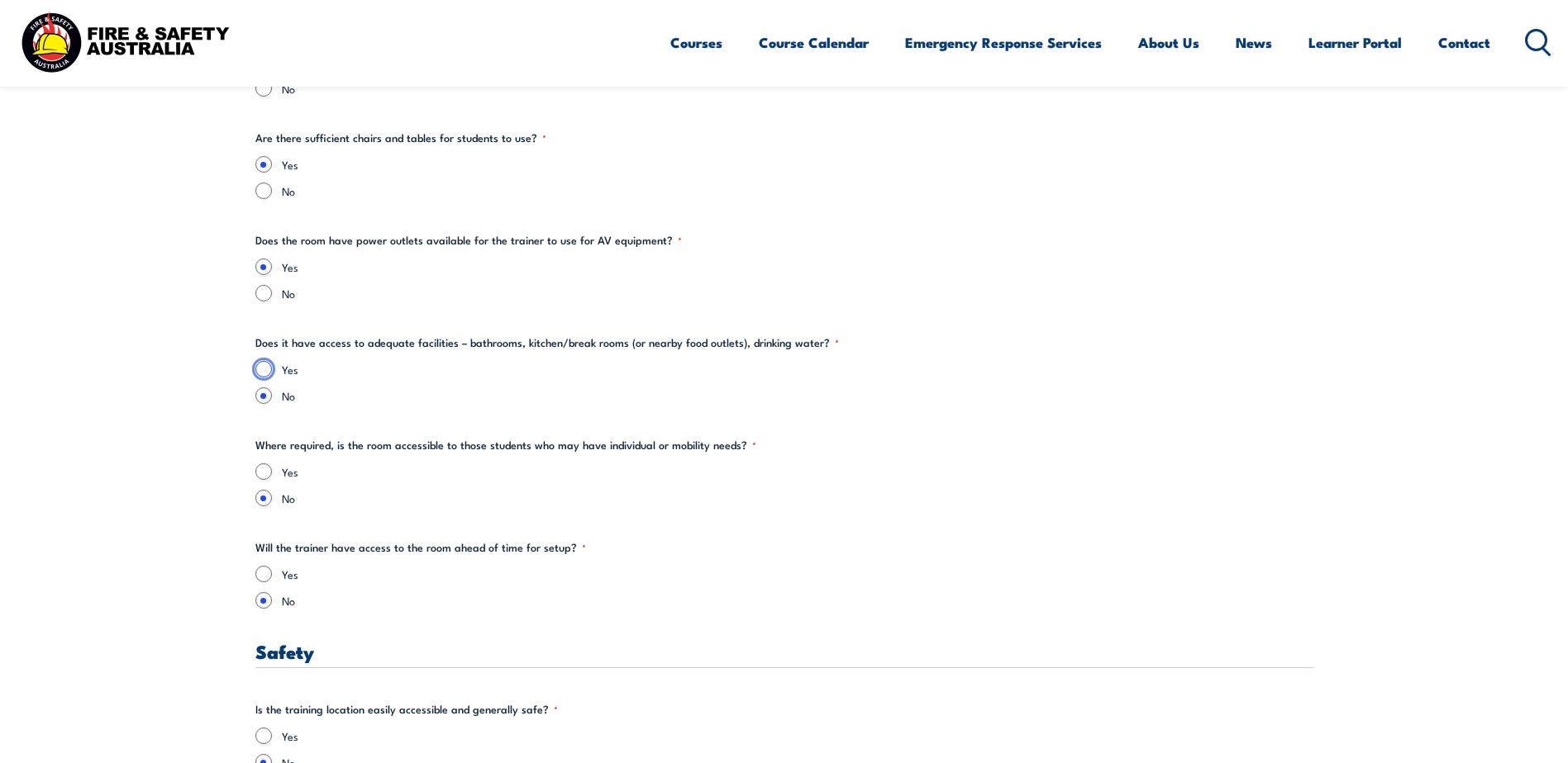
click at [259, 371] on input "Yes" at bounding box center [263, 369] width 16 height 16
radio input "true"
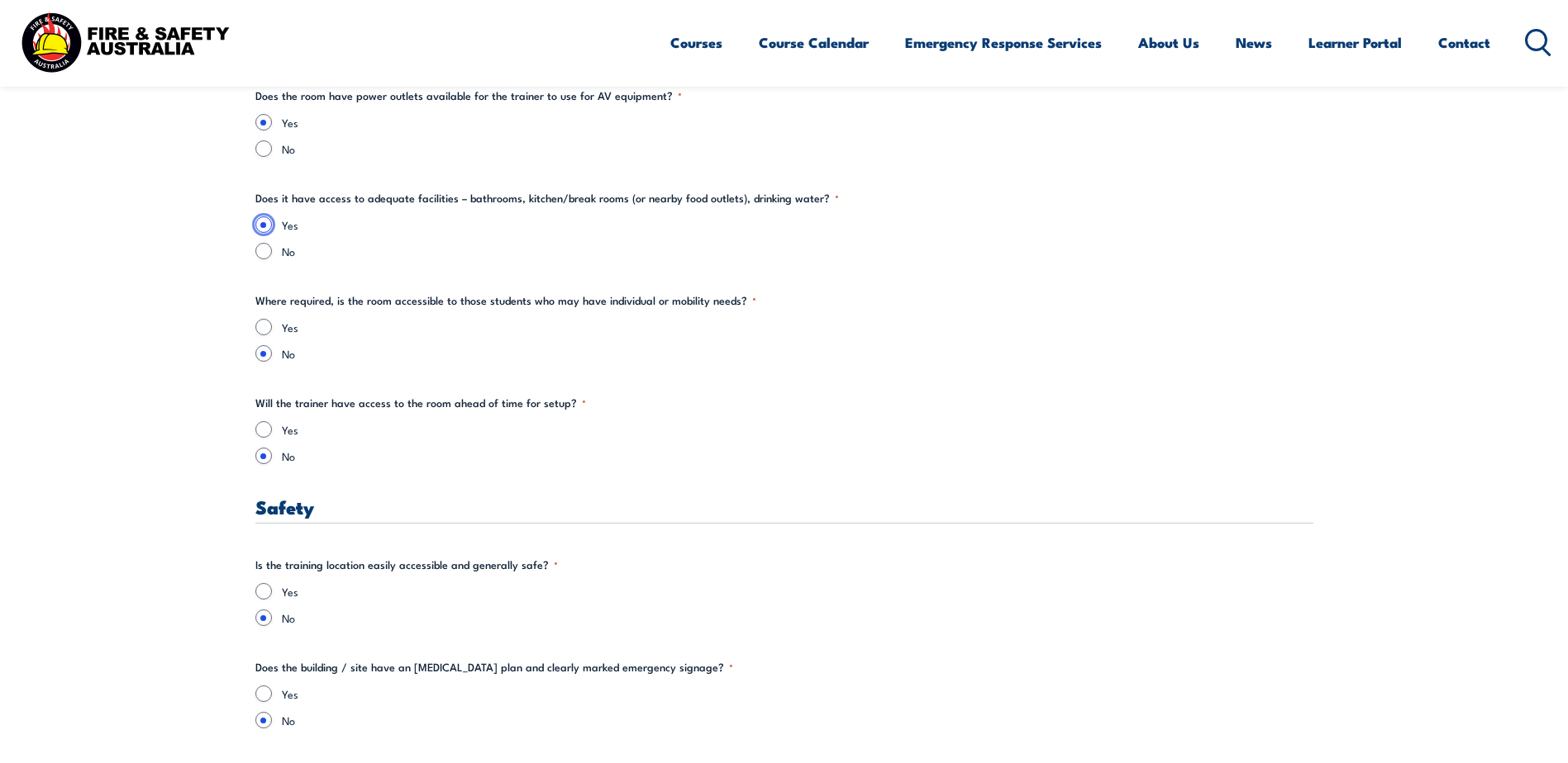
scroll to position [2561, 0]
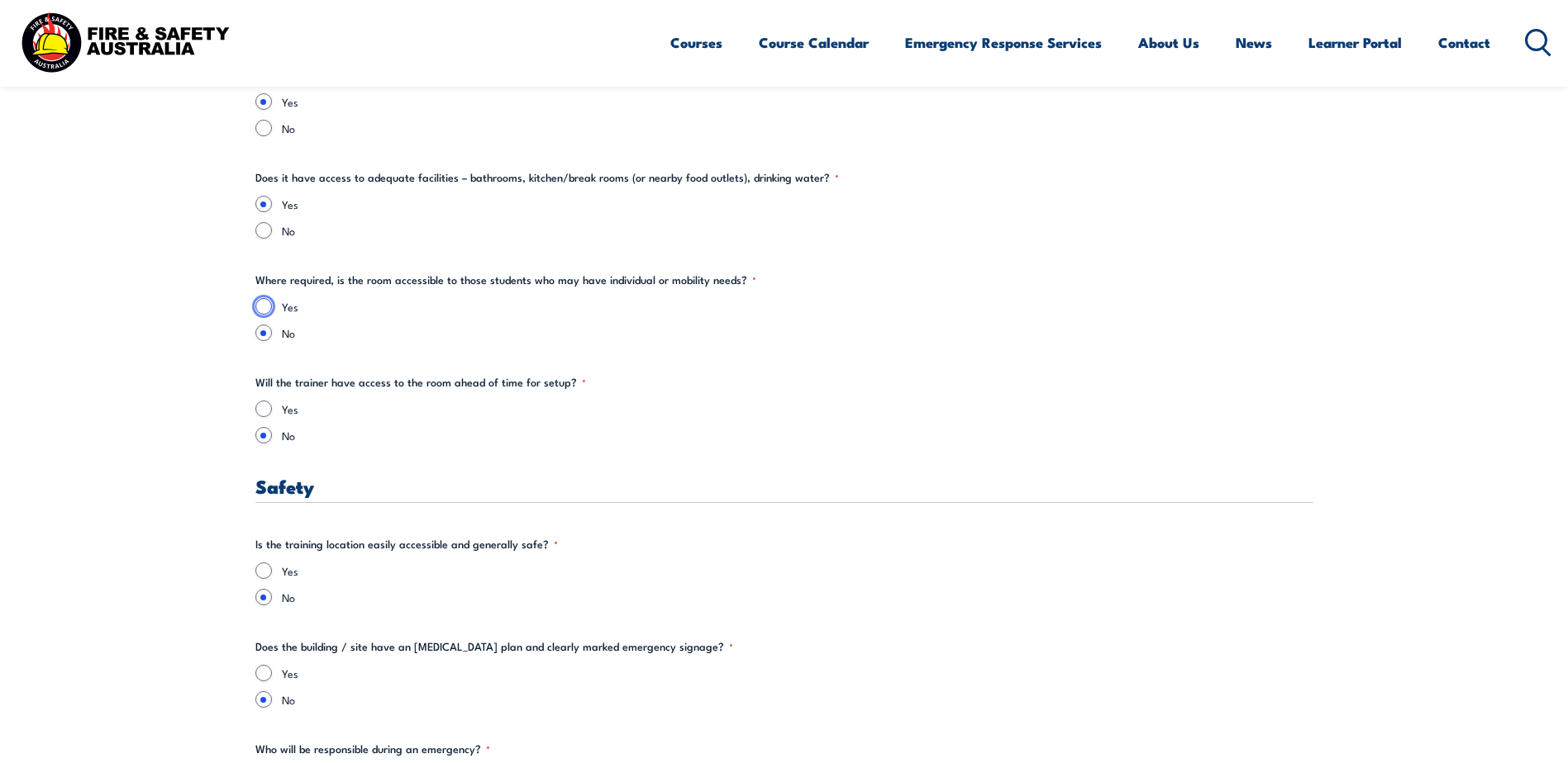
click at [265, 307] on input "Yes" at bounding box center [263, 306] width 16 height 16
radio input "true"
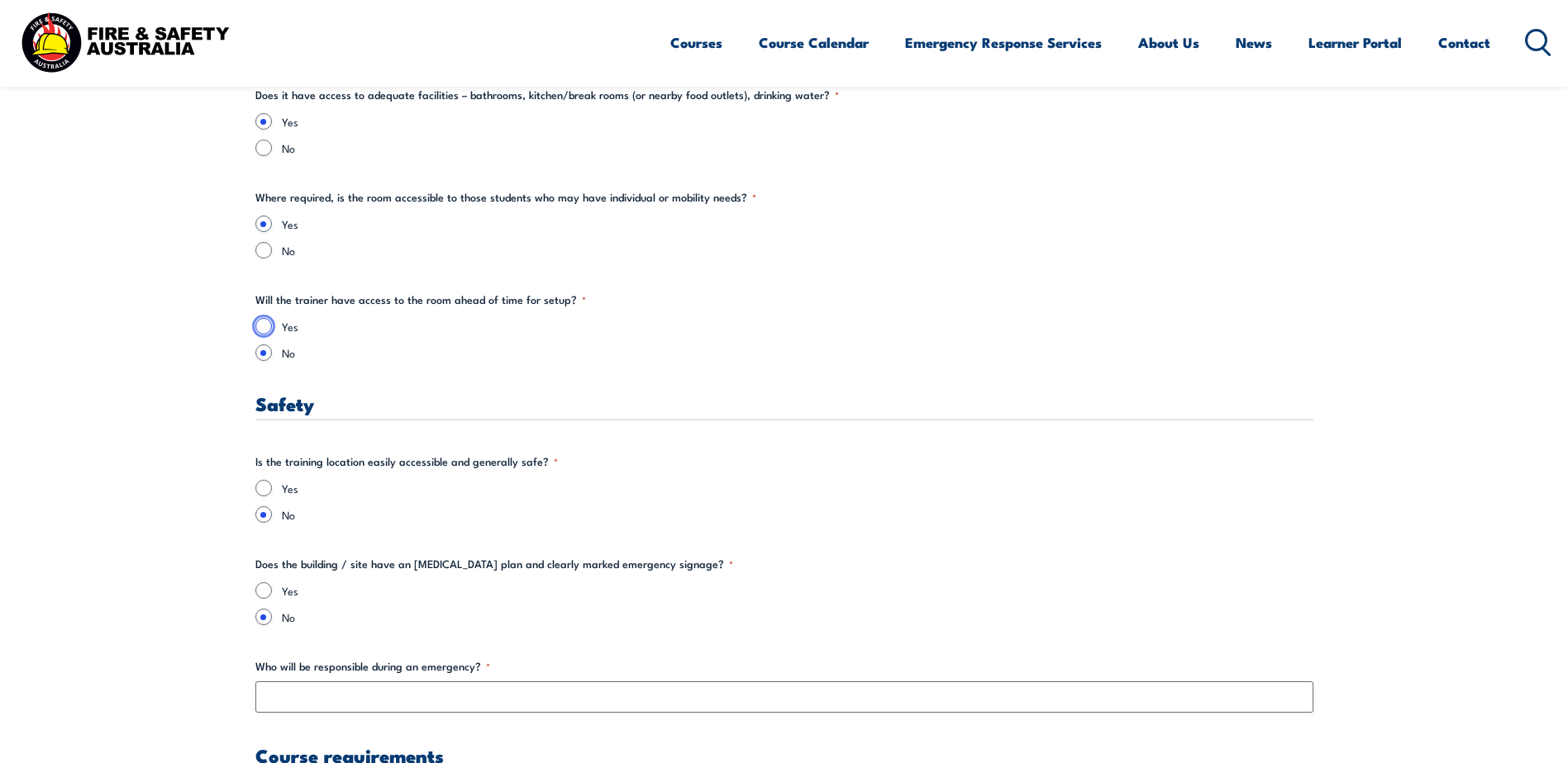
click at [262, 330] on input "Yes" at bounding box center [263, 326] width 16 height 16
radio input "true"
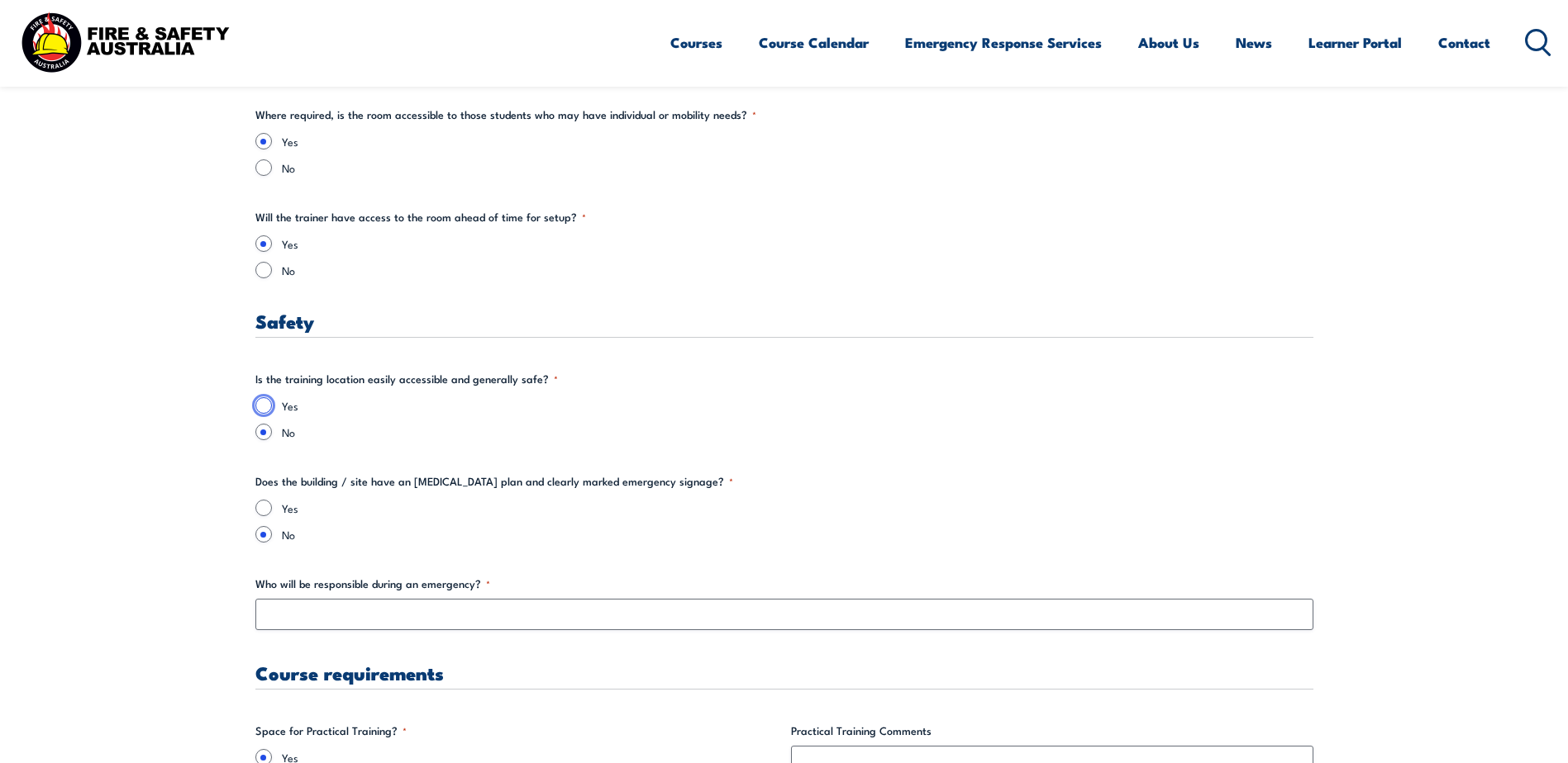
click at [255, 402] on input "Yes" at bounding box center [263, 405] width 16 height 16
radio input "true"
click at [260, 508] on input "Yes" at bounding box center [263, 508] width 16 height 16
radio input "true"
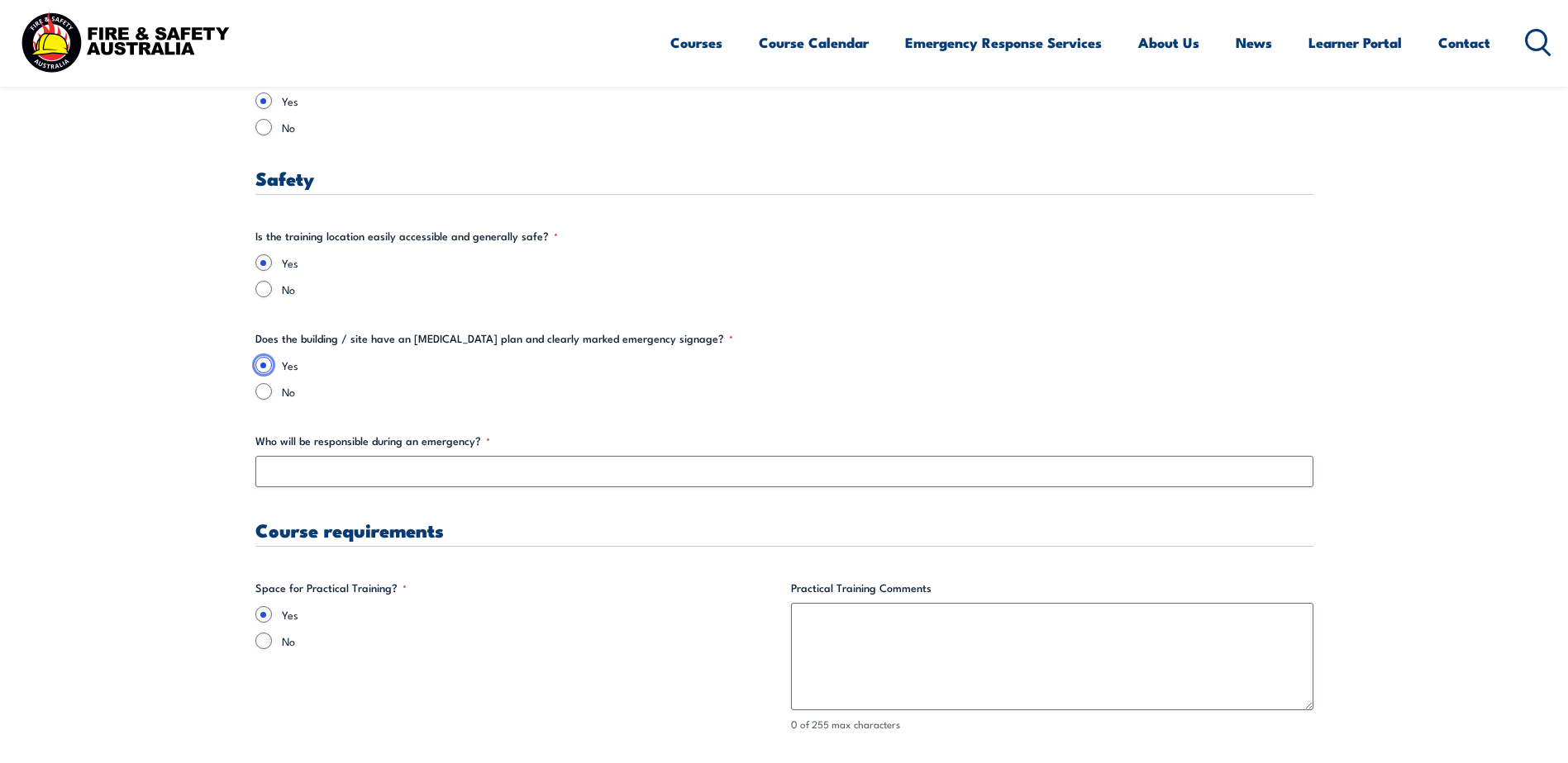
scroll to position [2892, 0]
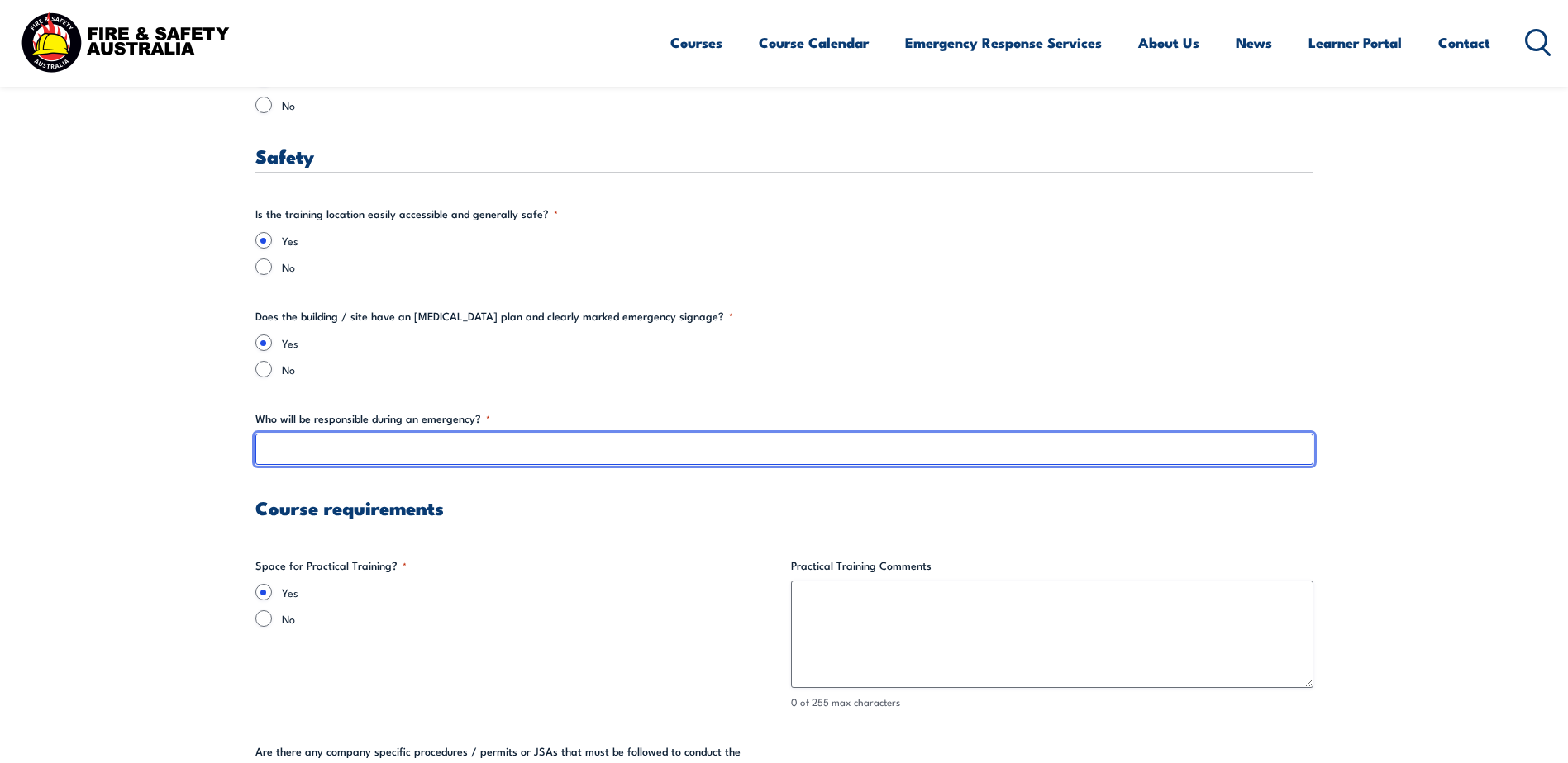
click at [371, 445] on input "Who will be responsible during an emergency? *" at bounding box center [784, 449] width 1057 height 31
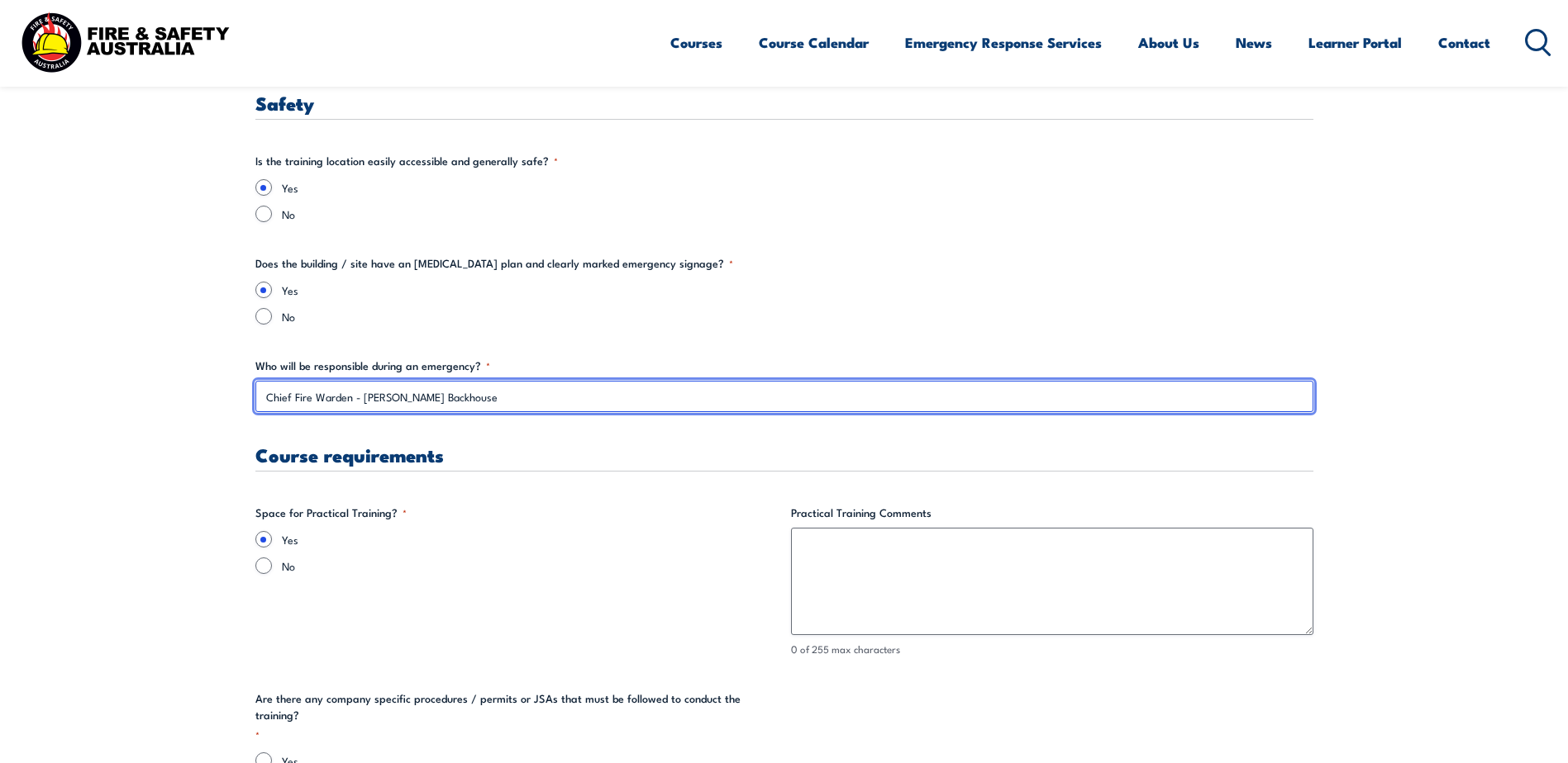
scroll to position [3056, 0]
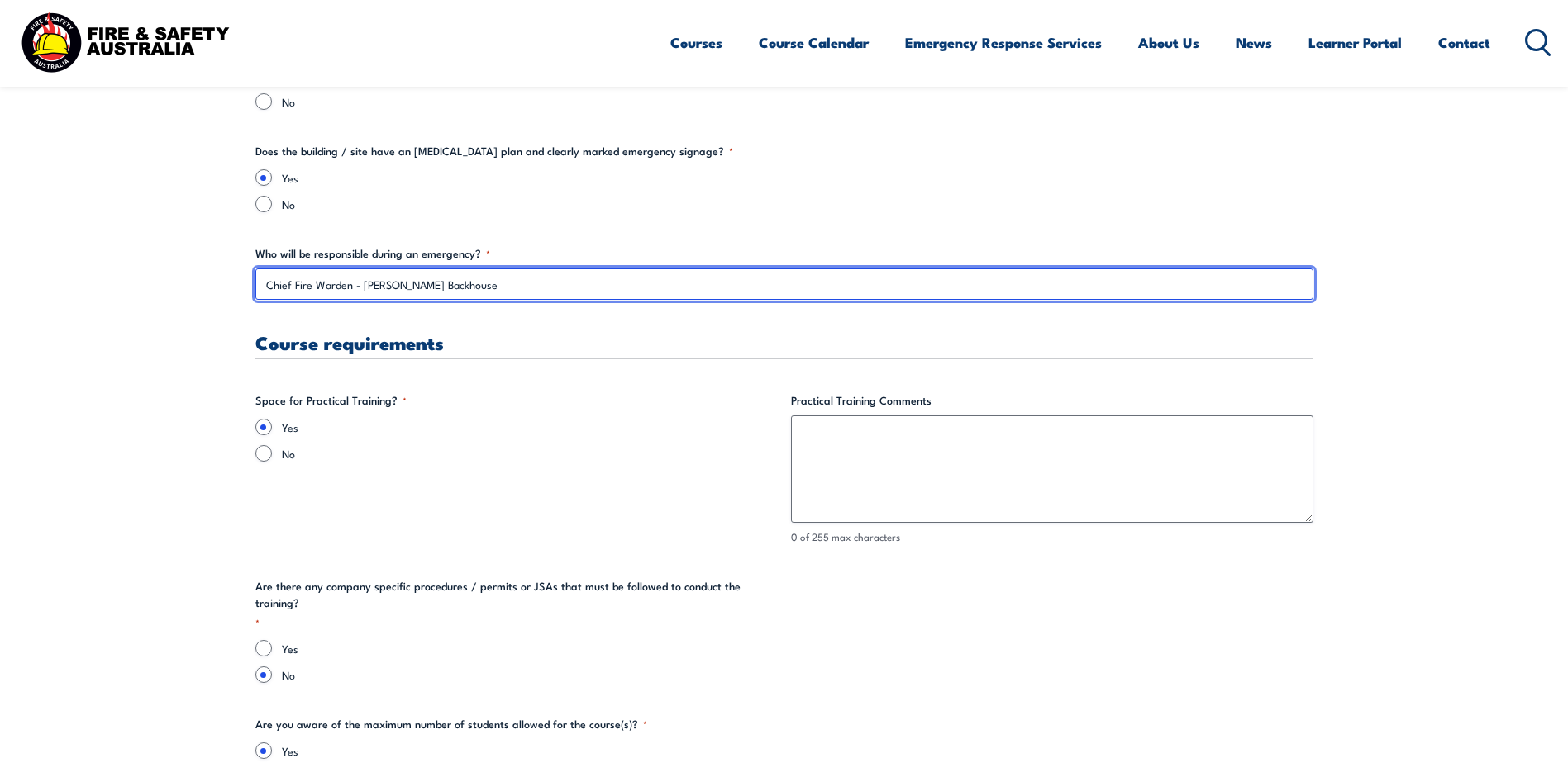
type input "Chief Fire Warden - [PERSON_NAME] Backhouse"
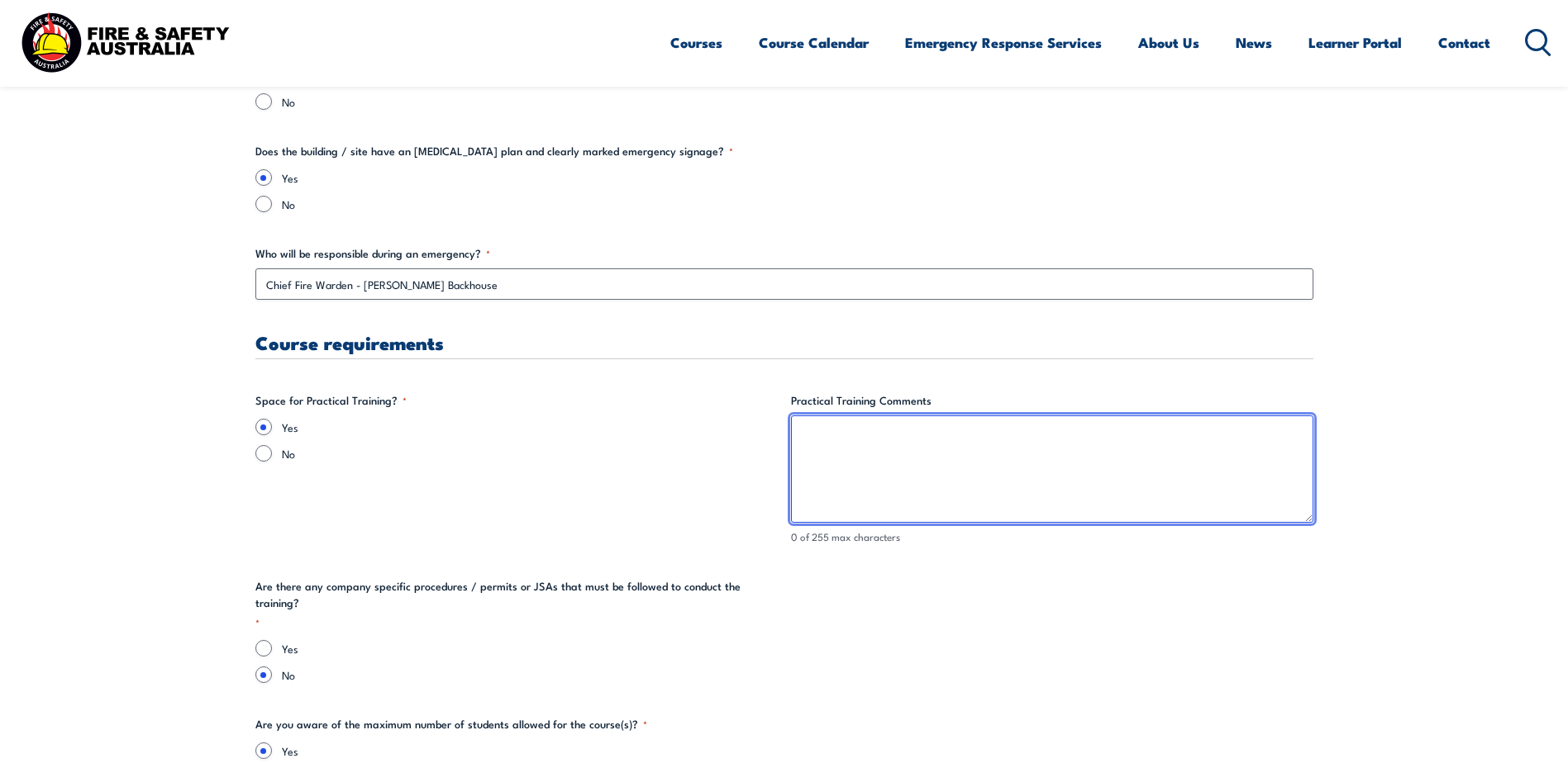
click at [868, 436] on textarea "Practical Training Comments" at bounding box center [1052, 469] width 522 height 108
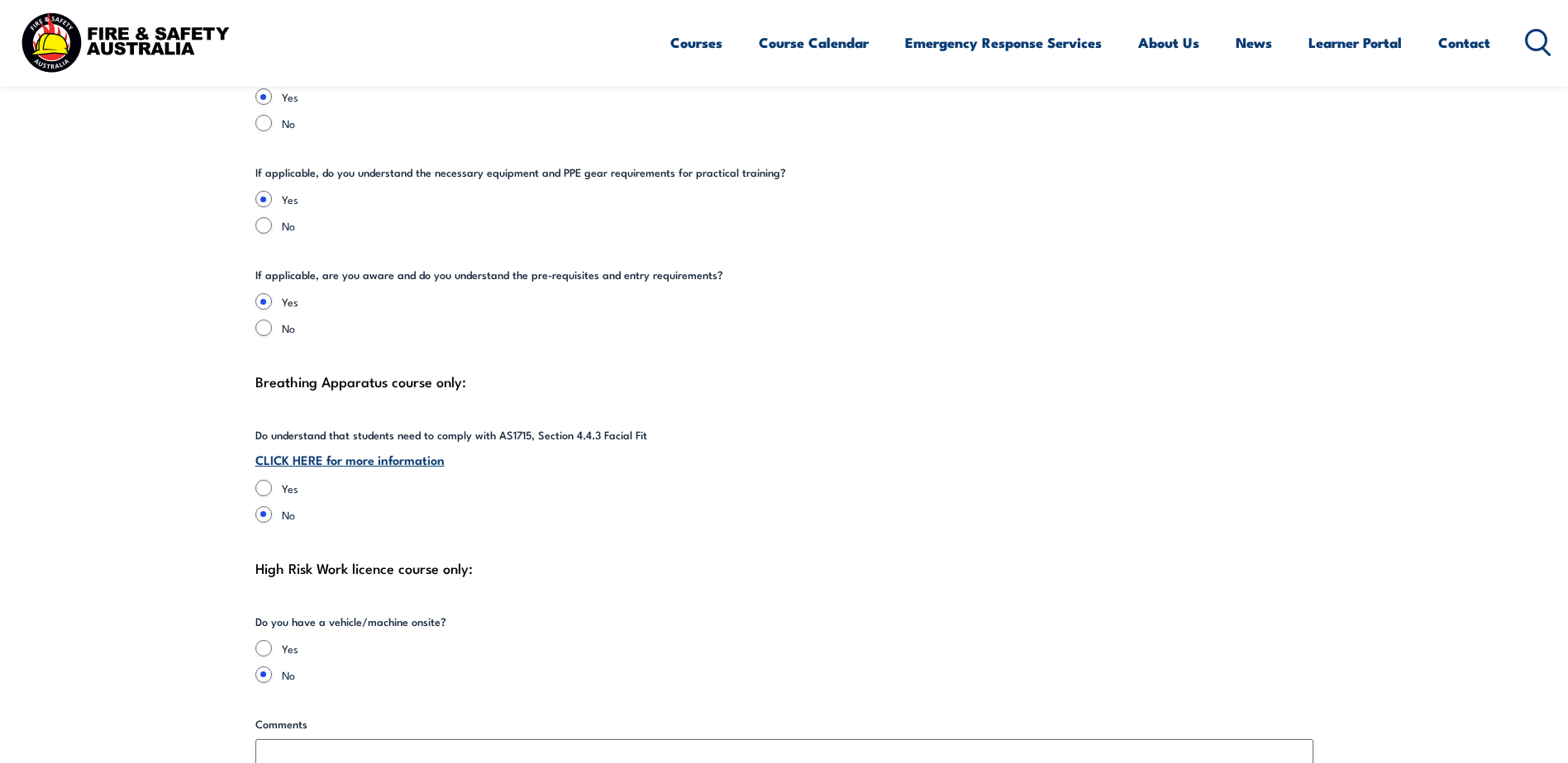
scroll to position [3718, 0]
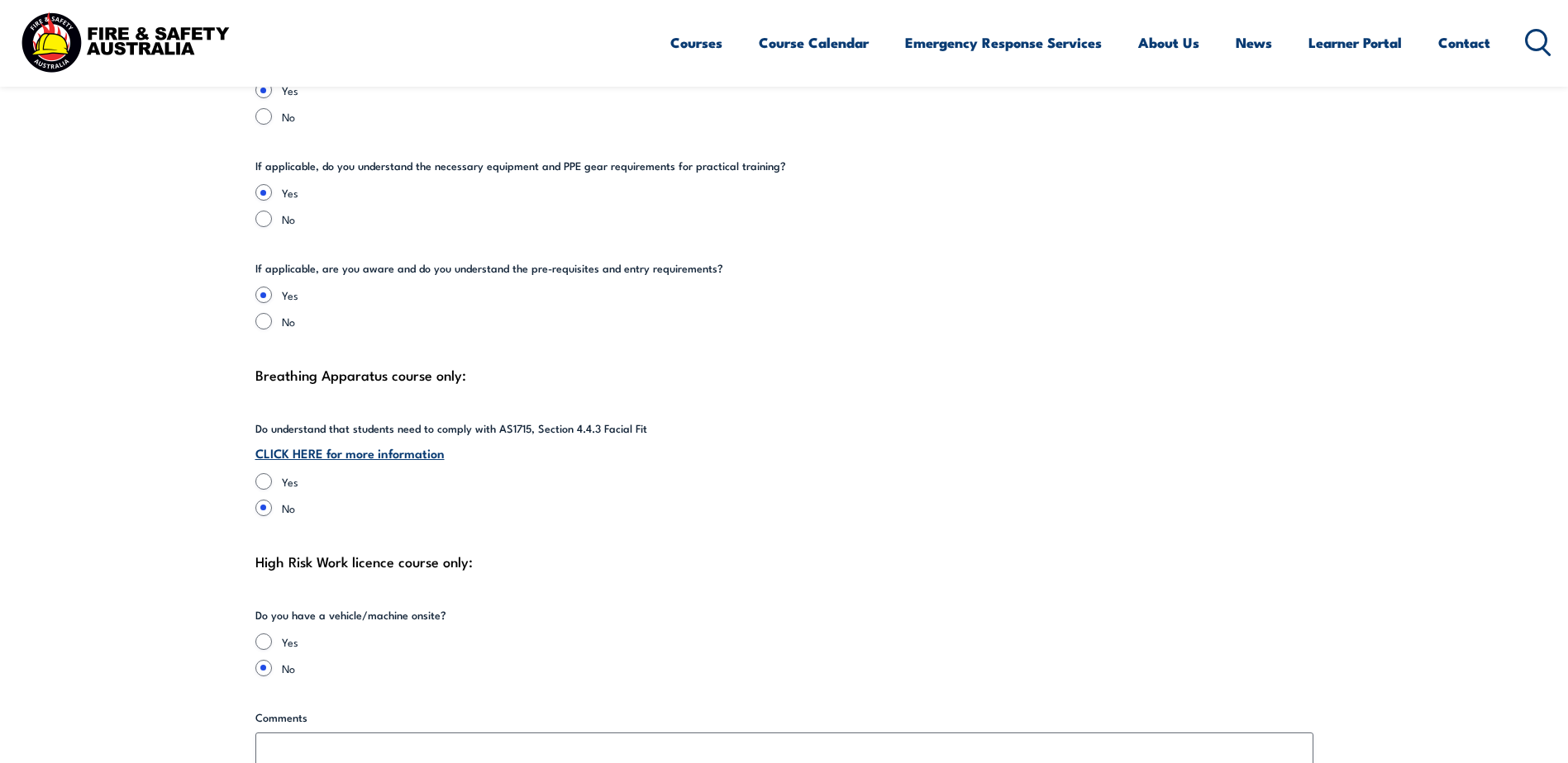
type textarea "Yes, we have access to an outdoor area that is adjacent to the training room - …"
click at [264, 473] on input "Yes" at bounding box center [263, 481] width 16 height 16
radio input "true"
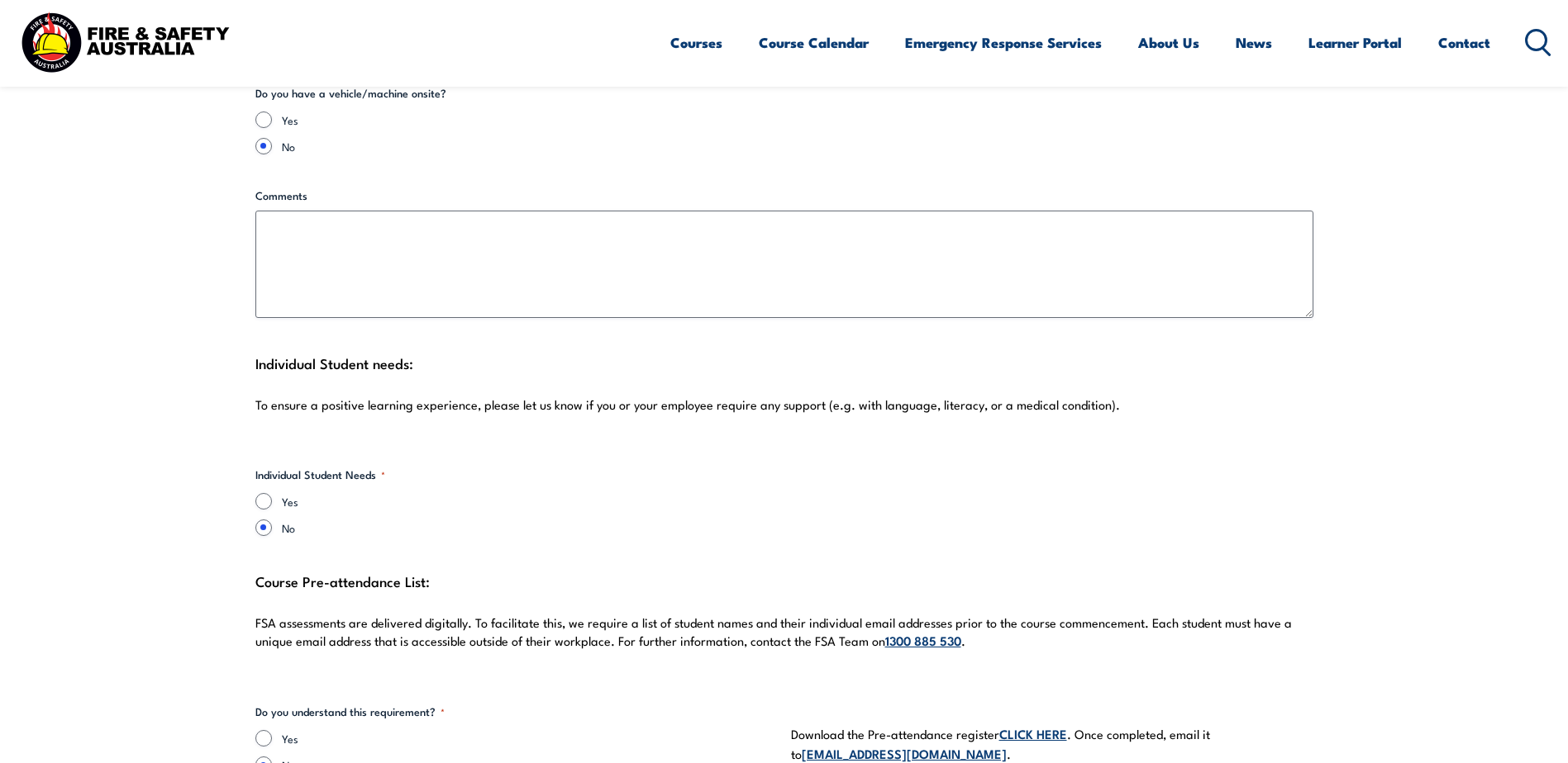
scroll to position [4296, 0]
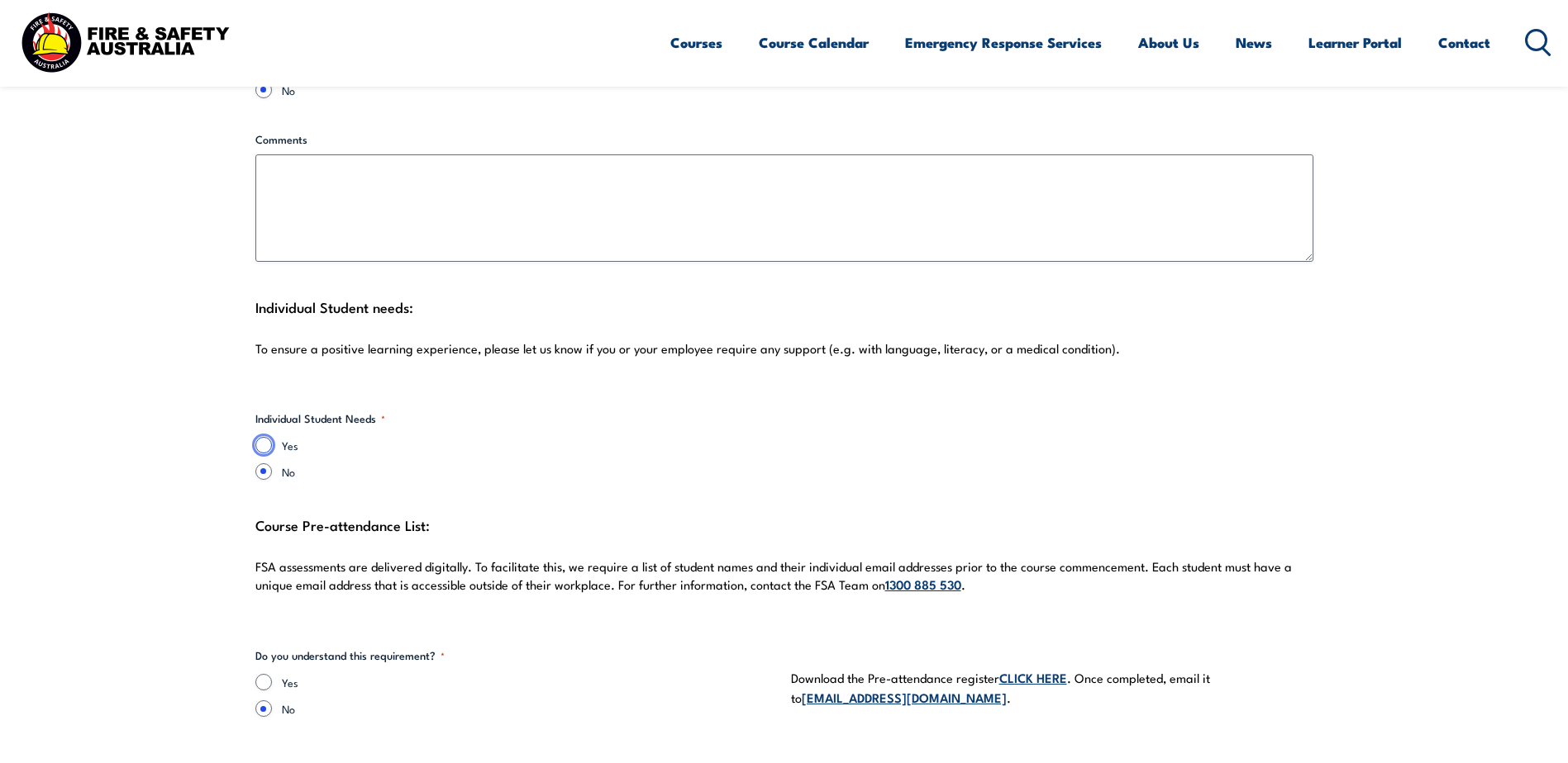
click at [265, 437] on input "Yes" at bounding box center [263, 444] width 16 height 16
radio input "true"
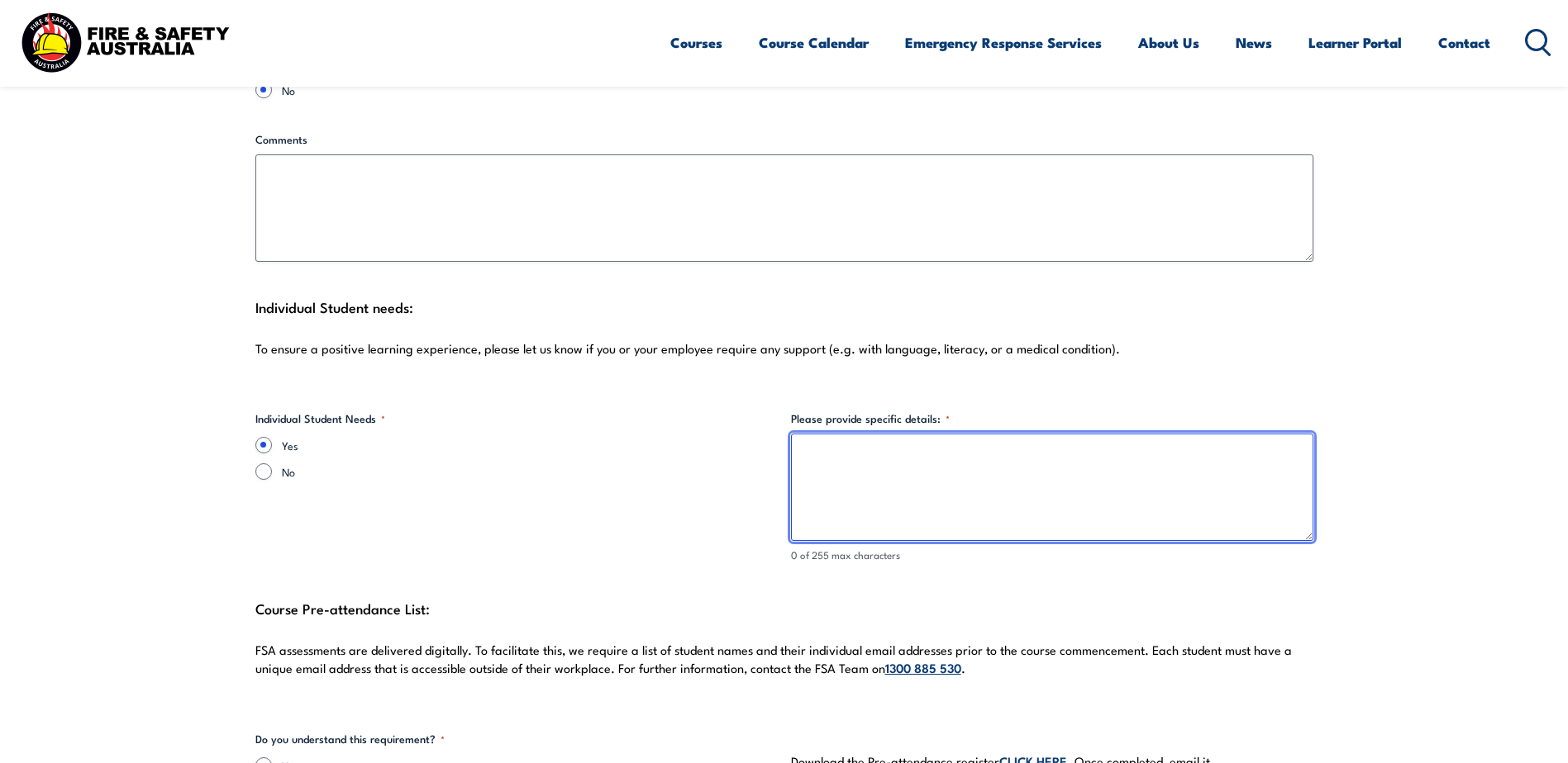
click at [880, 437] on textarea "Please provide specific details: *" at bounding box center [1052, 487] width 522 height 108
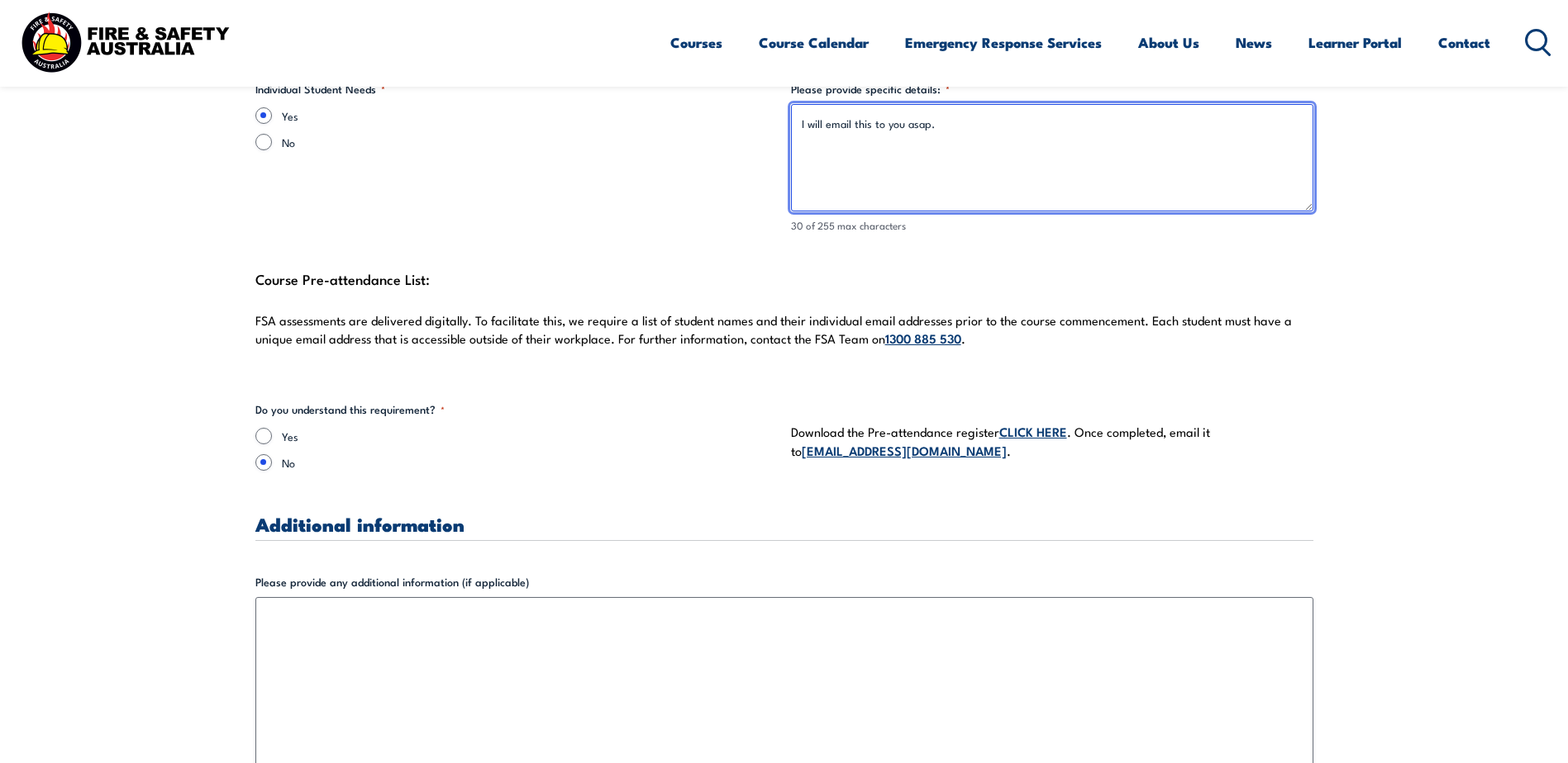
scroll to position [4626, 0]
type textarea "I will email this to you asap."
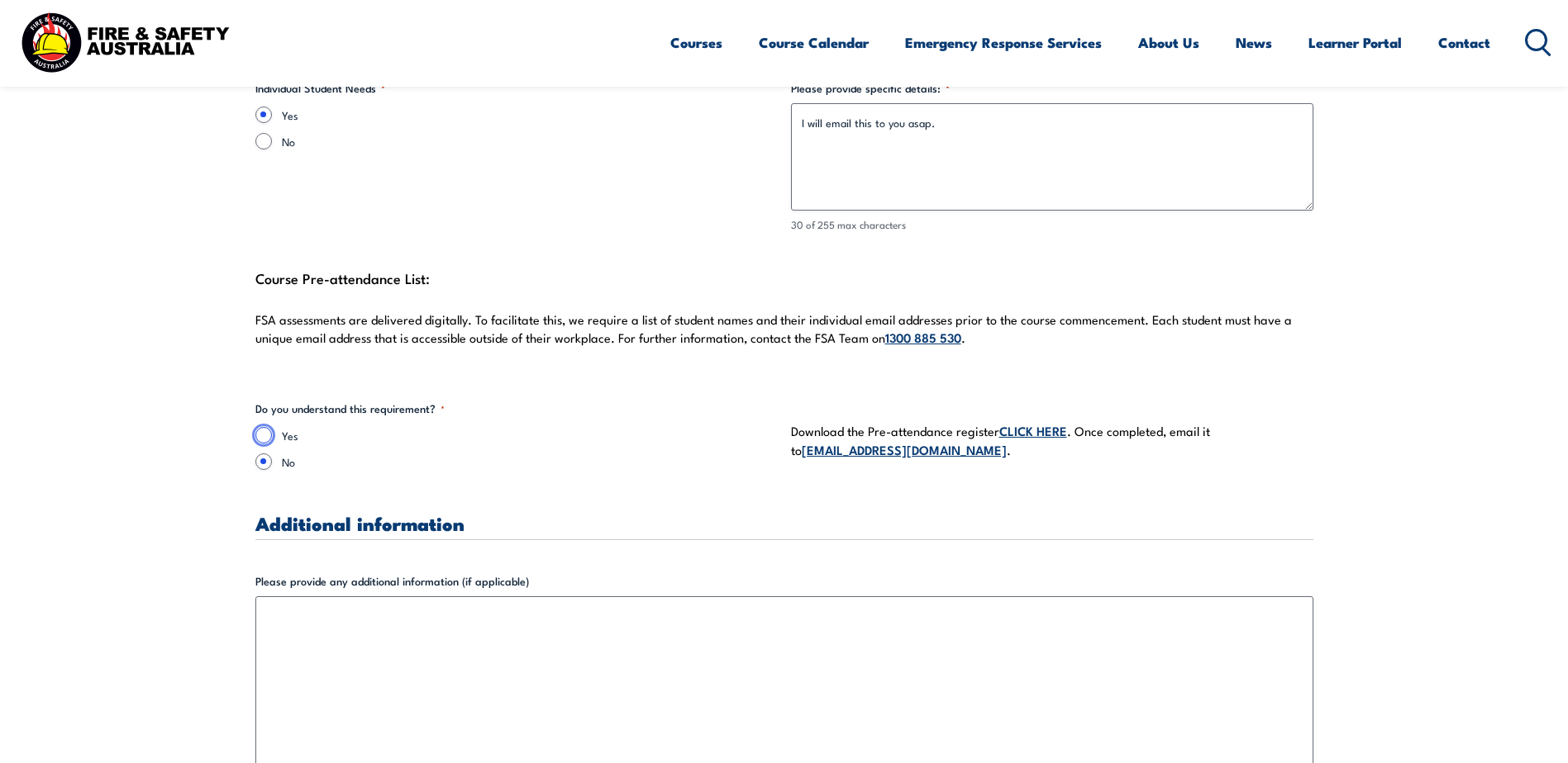
click at [267, 427] on input "Yes" at bounding box center [263, 435] width 16 height 16
radio input "true"
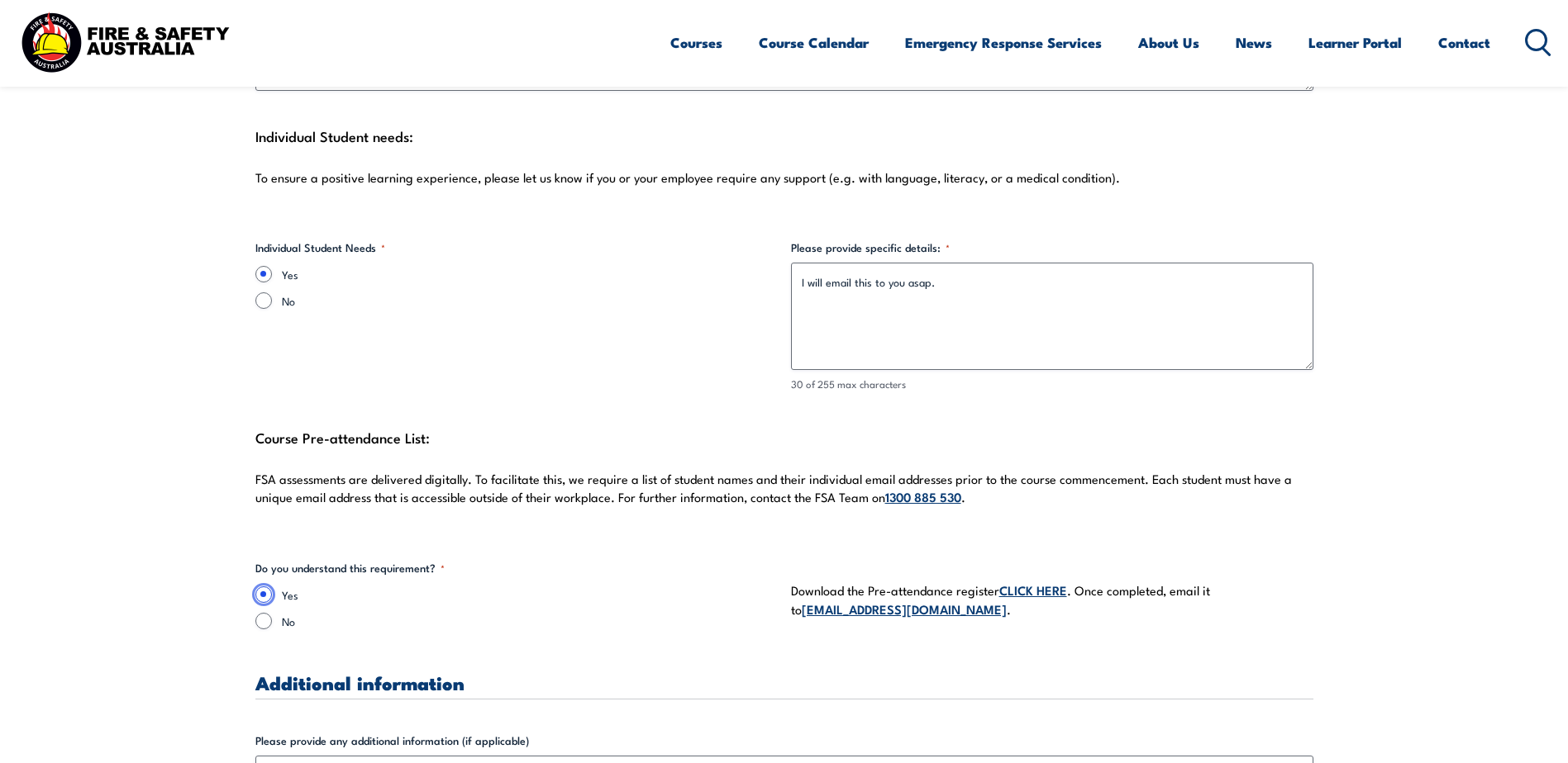
scroll to position [4461, 0]
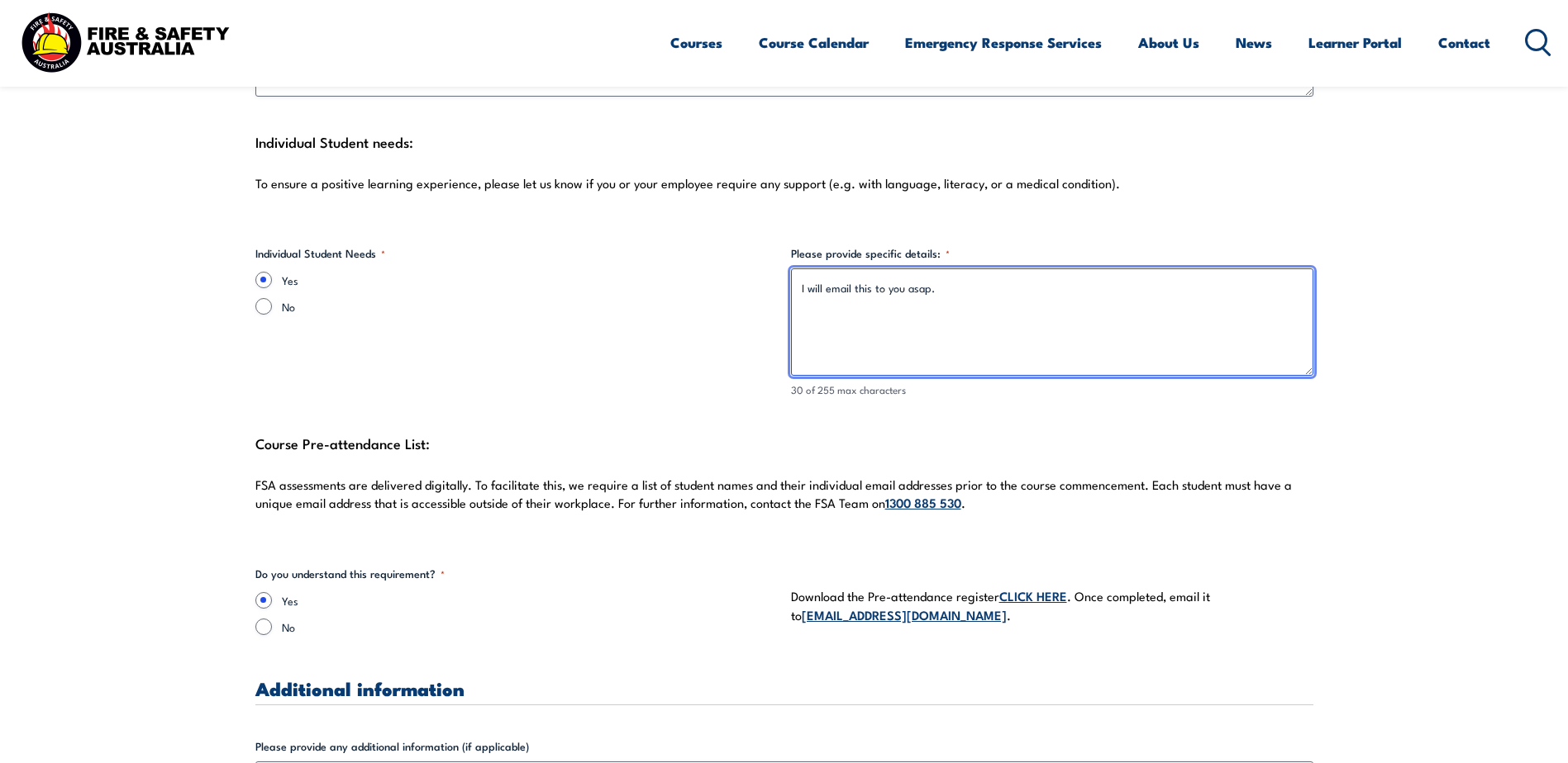
click at [951, 272] on textarea "I will email this to you asap." at bounding box center [1052, 322] width 522 height 108
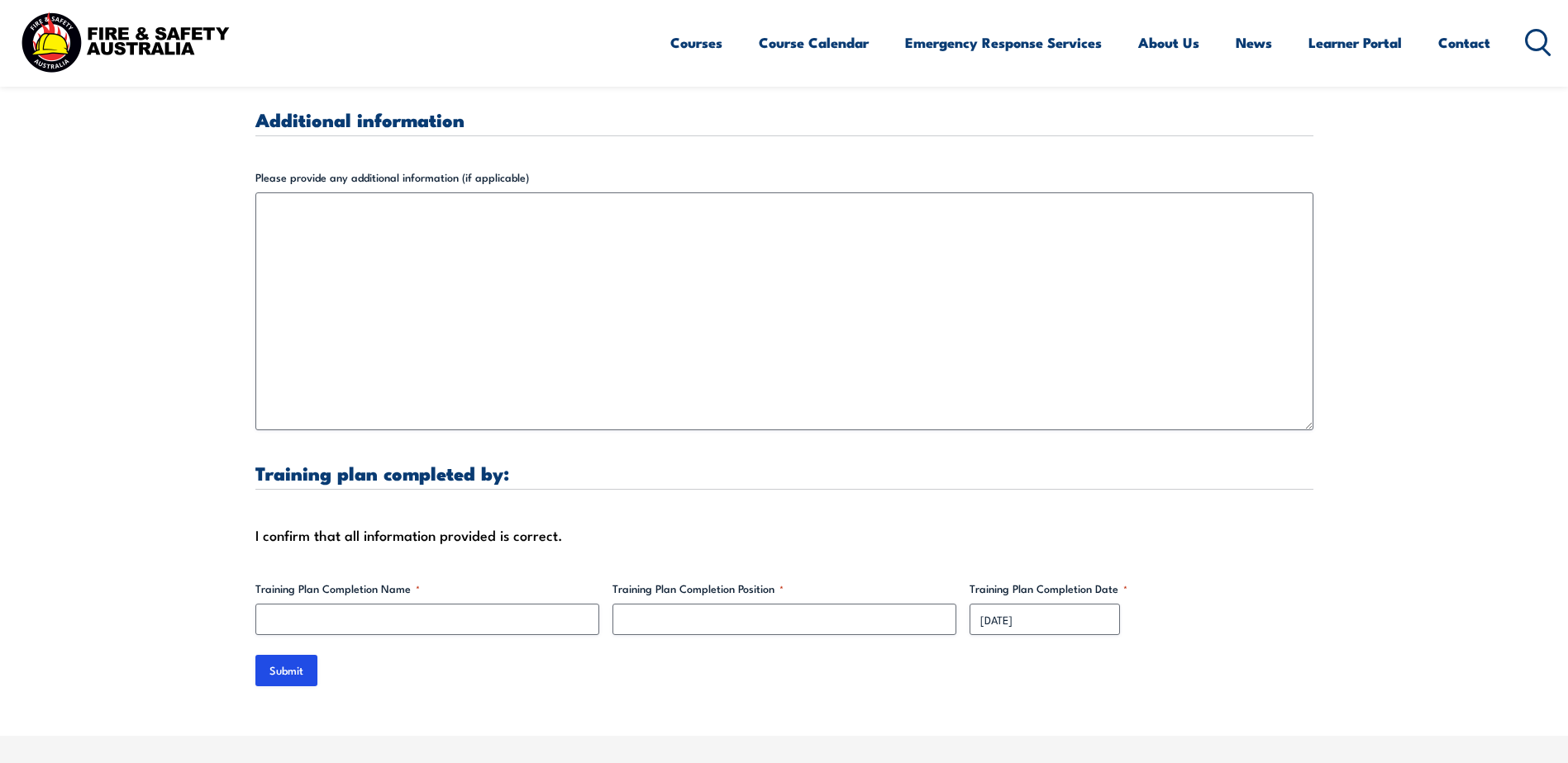
scroll to position [5039, 0]
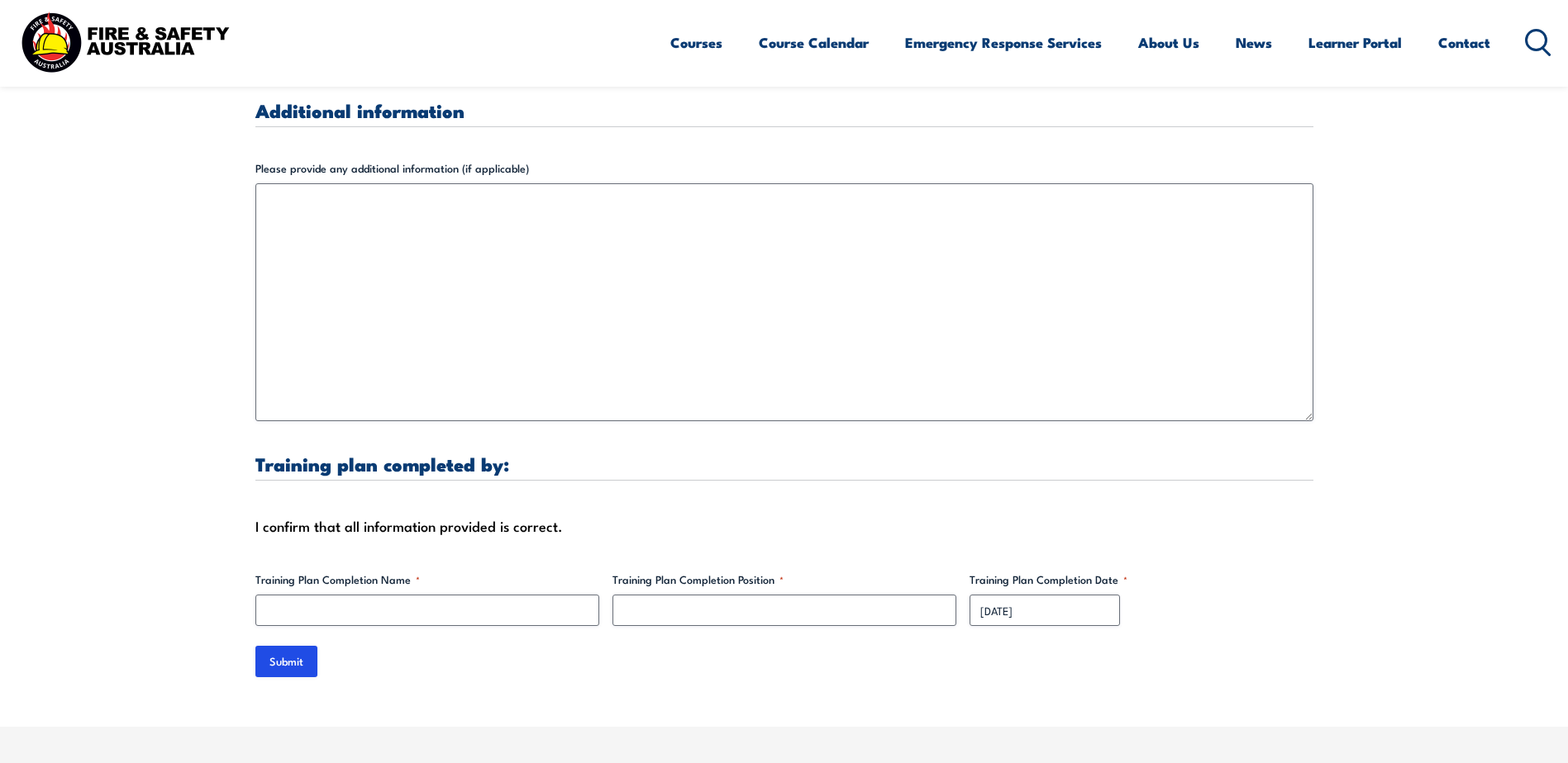
type textarea "I will email this to you asap with their individual details: emails and USI num…"
click at [407, 595] on input "Training Plan Completion Name *" at bounding box center [427, 610] width 343 height 31
type input "a"
type input "[PERSON_NAME] Backhouse"
click at [647, 595] on input "Training Plan Completion Position *" at bounding box center [784, 610] width 343 height 31
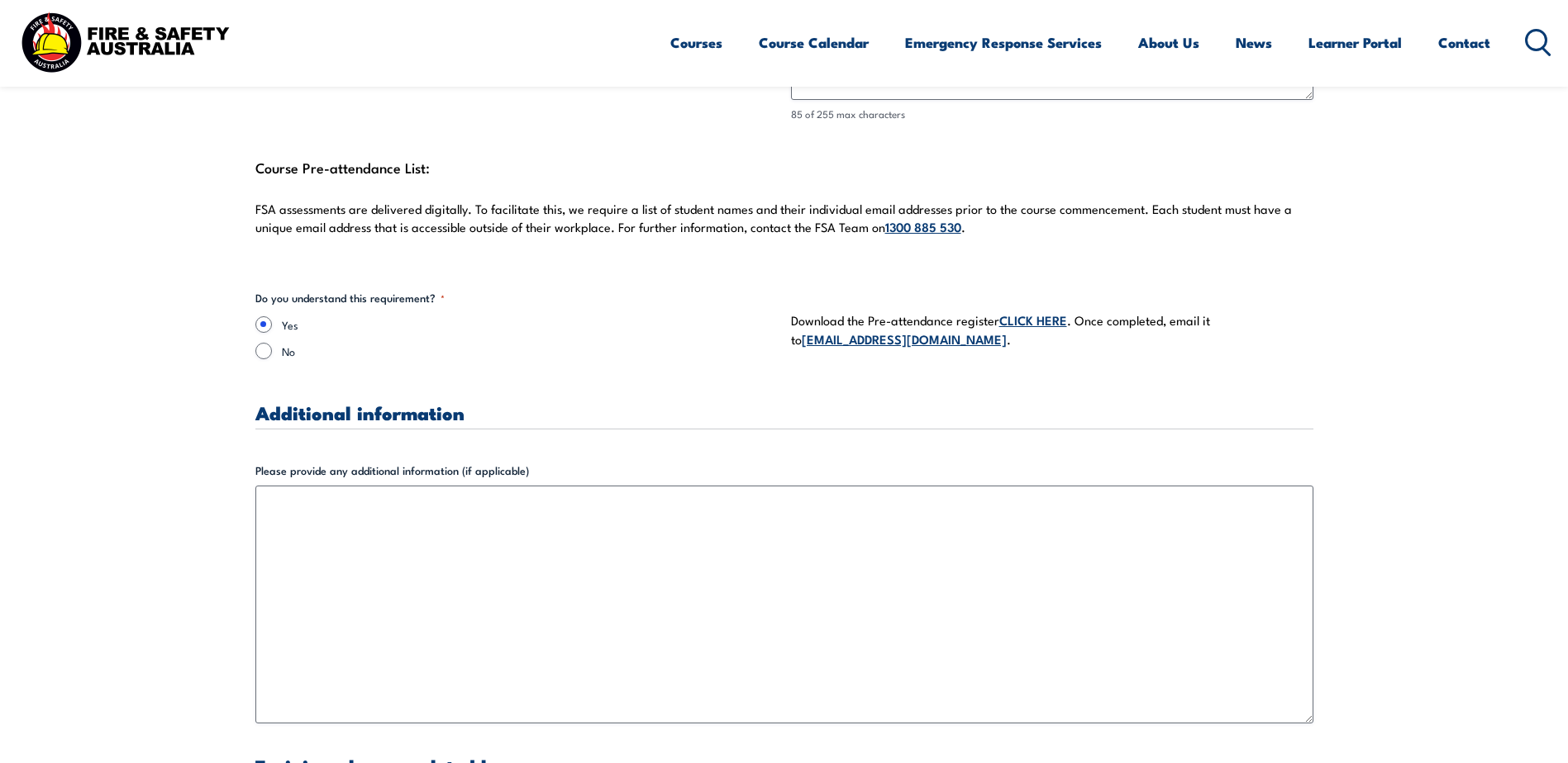
scroll to position [4709, 0]
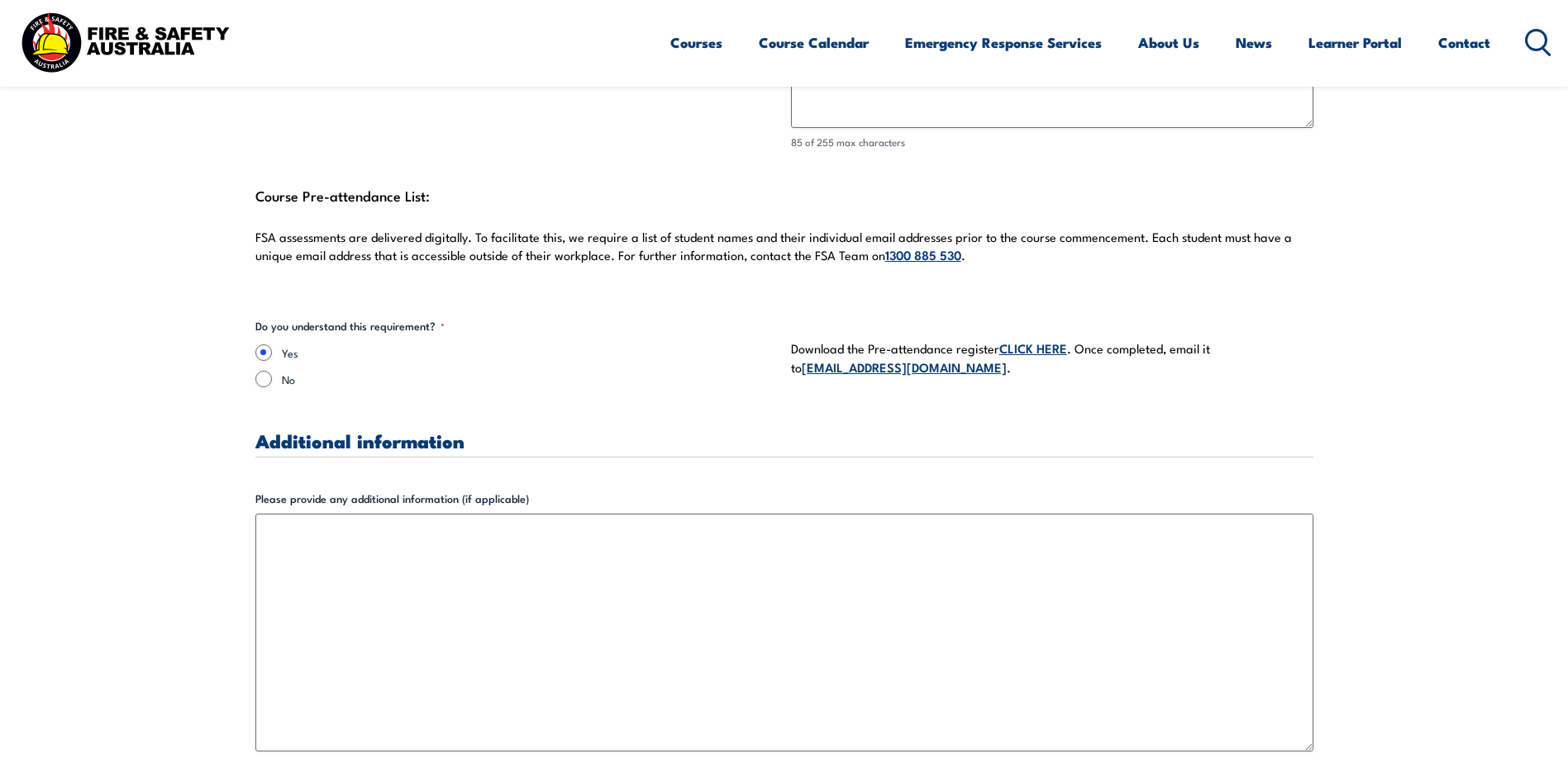
type input "Operations Manager"
click at [1018, 339] on link "CLICK HERE" at bounding box center [1033, 348] width 68 height 18
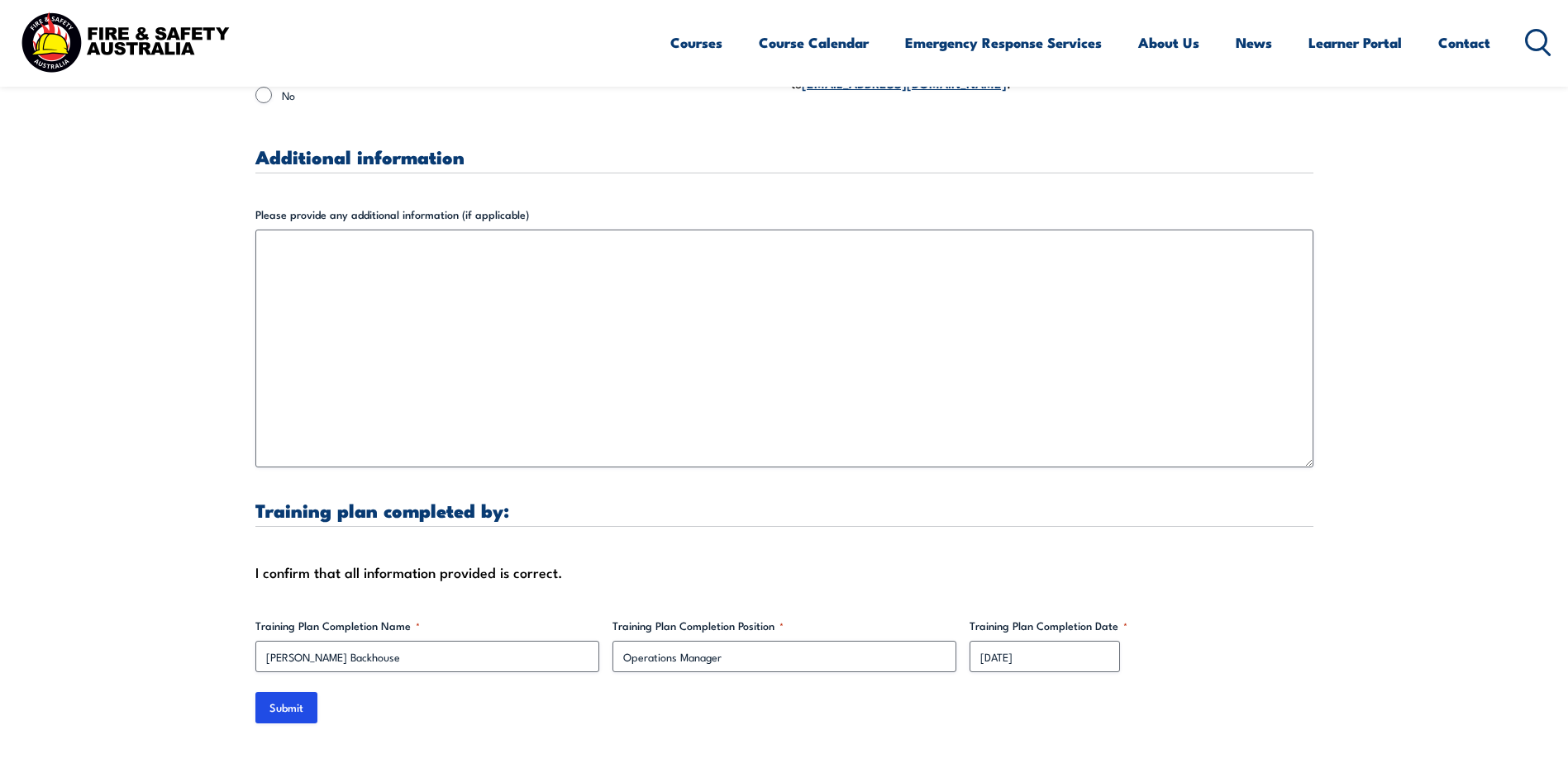
scroll to position [5122, 0]
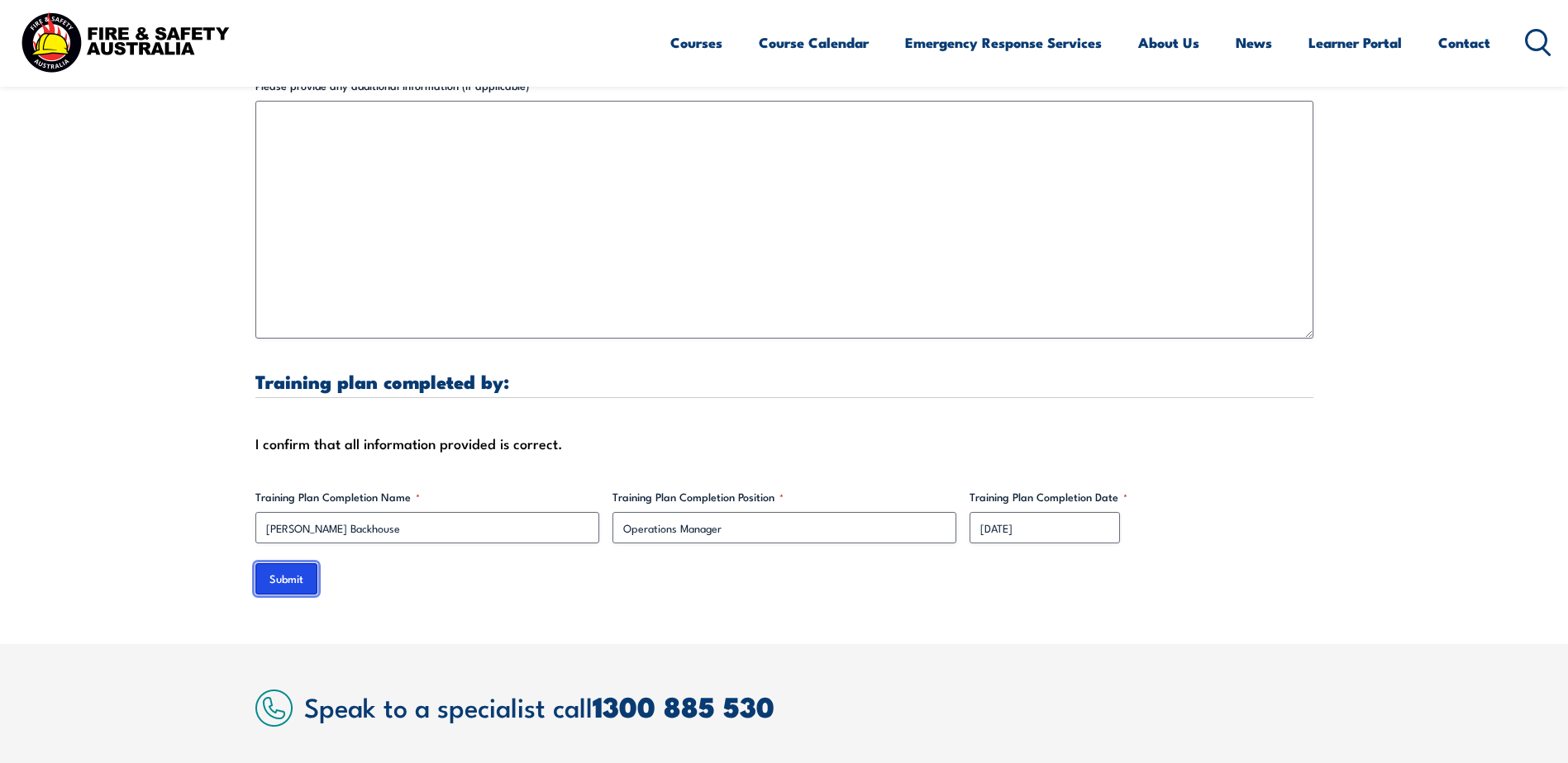
click at [287, 564] on input "Submit" at bounding box center [286, 579] width 62 height 31
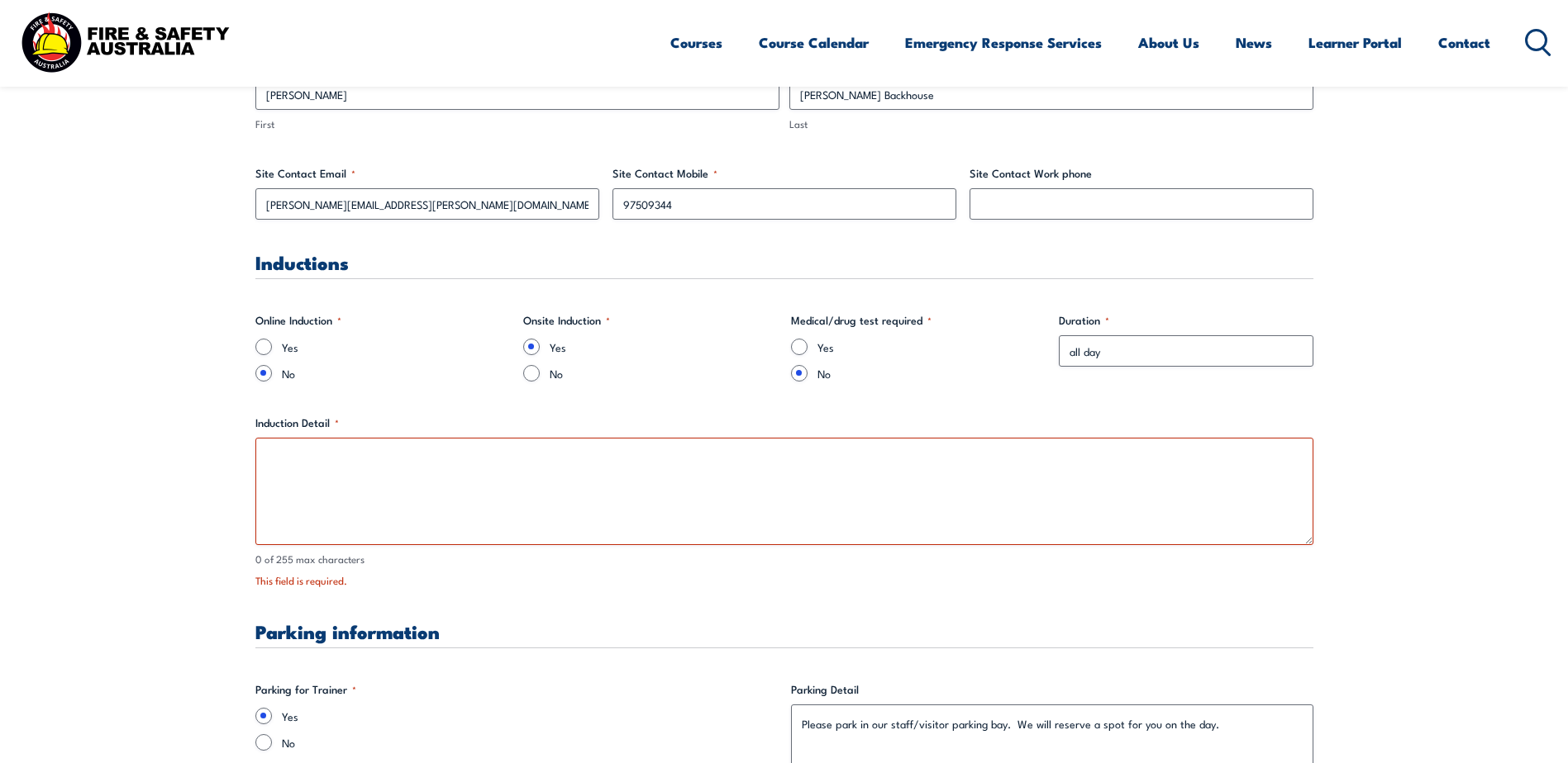
scroll to position [993, 0]
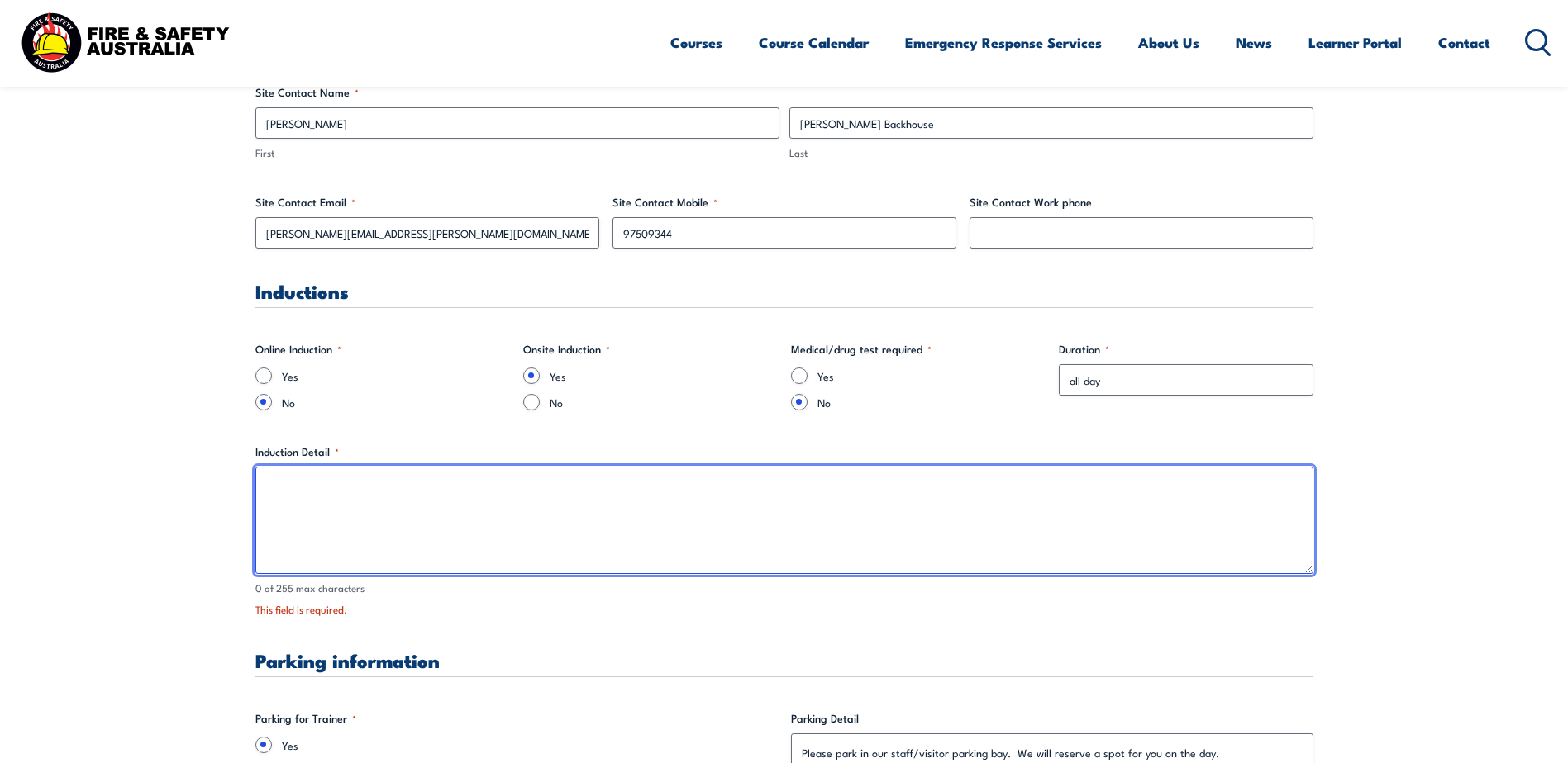
click at [395, 496] on textarea "Induction Detail *" at bounding box center [784, 521] width 1057 height 108
drag, startPoint x: 299, startPoint y: 500, endPoint x: 233, endPoint y: 501, distance: 66.0
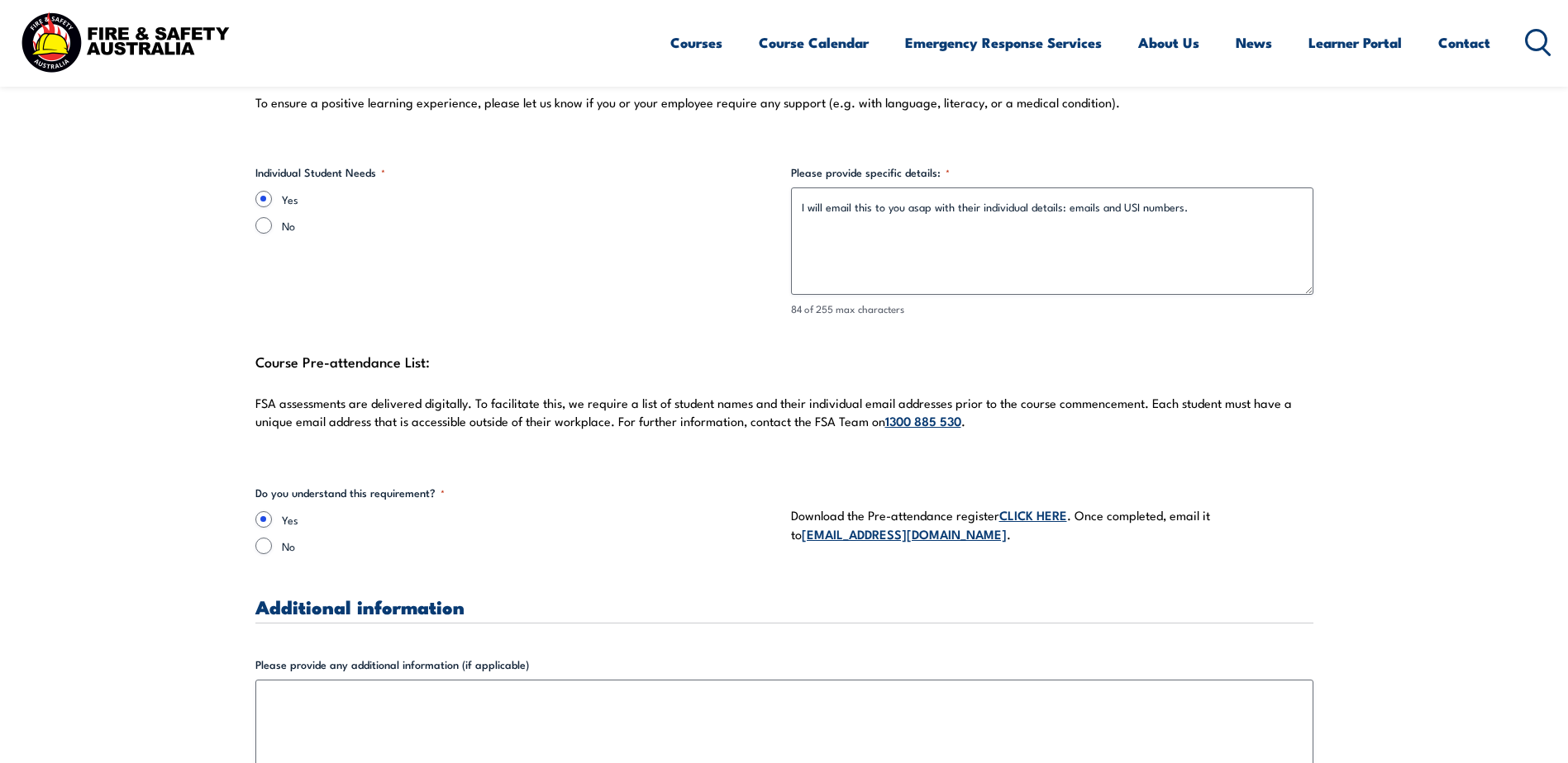
scroll to position [5288, 0]
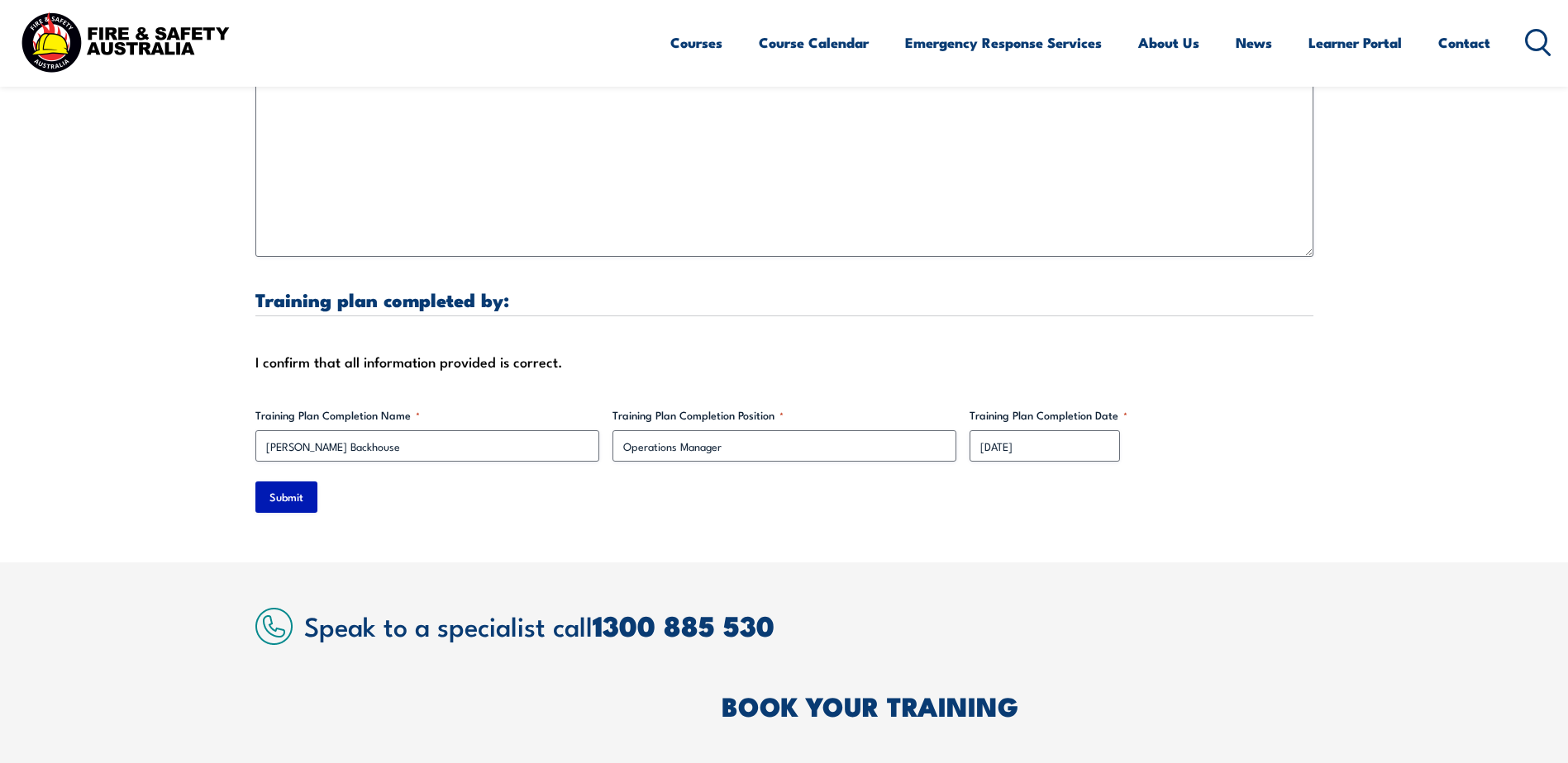
type textarea "Induction will be on site."
click at [294, 482] on input "Submit" at bounding box center [286, 497] width 62 height 31
